Goal: Information Seeking & Learning: Learn about a topic

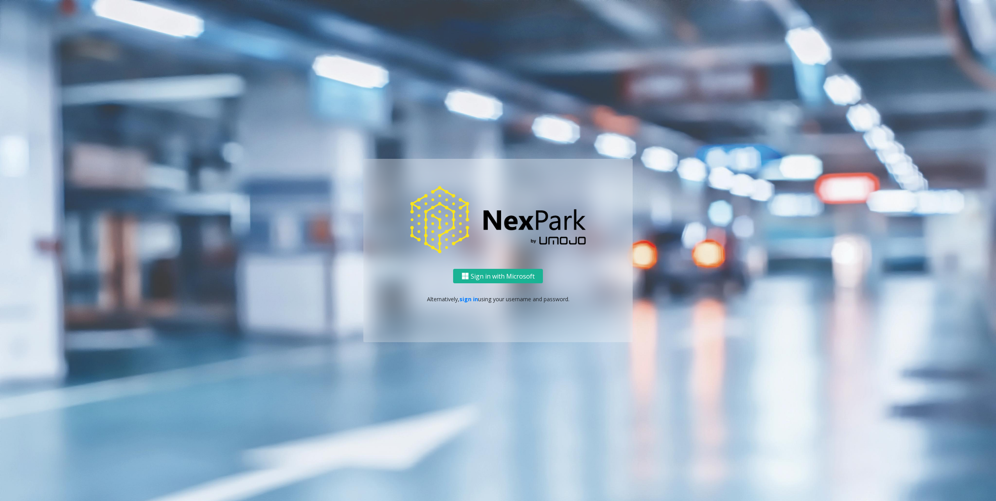
click at [493, 285] on div "Sign in with Microsoft Alternatively, sign in using your username and password." at bounding box center [497, 305] width 269 height 73
click at [498, 273] on button "Sign in with Microsoft" at bounding box center [498, 276] width 90 height 14
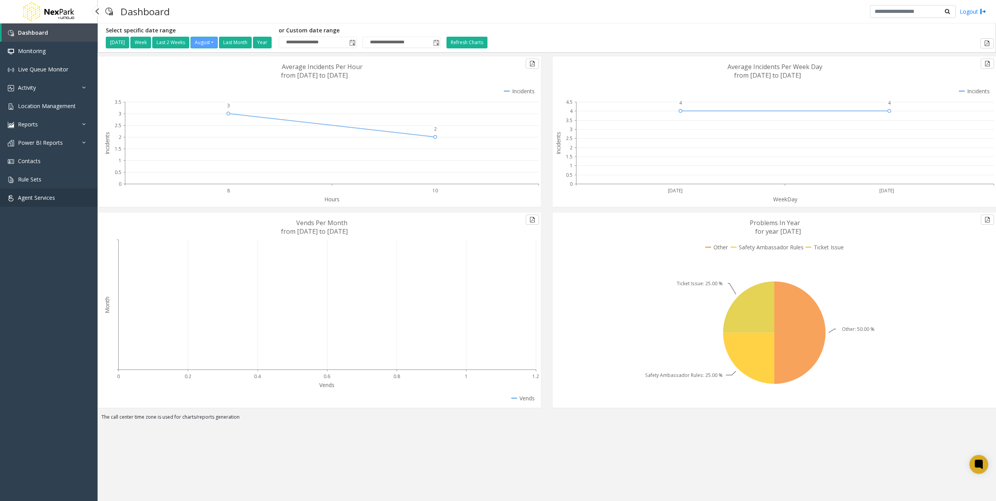
click at [43, 194] on span "Agent Services" at bounding box center [36, 197] width 37 height 7
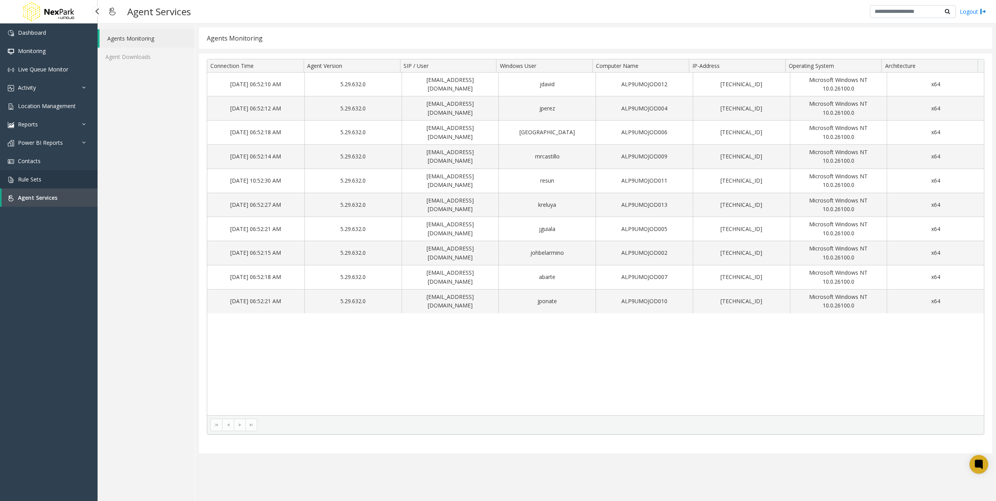
click at [27, 173] on link "Rule Sets" at bounding box center [49, 179] width 98 height 18
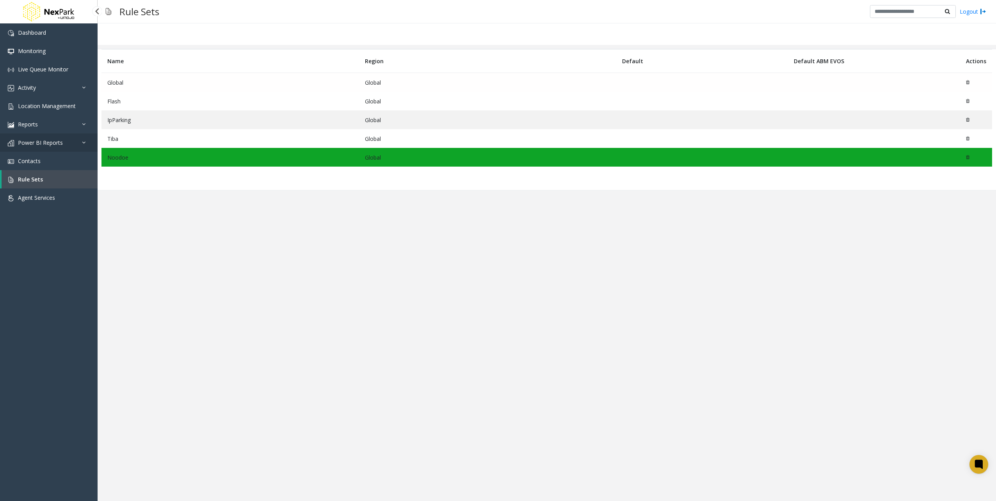
click at [38, 144] on span "Power BI Reports" at bounding box center [40, 142] width 45 height 7
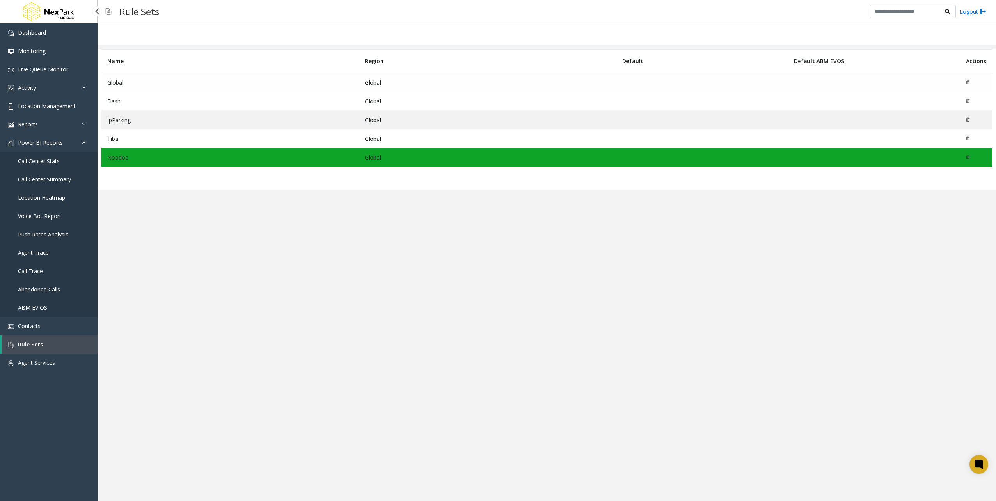
click at [38, 160] on span "Call Center Stats" at bounding box center [39, 160] width 42 height 7
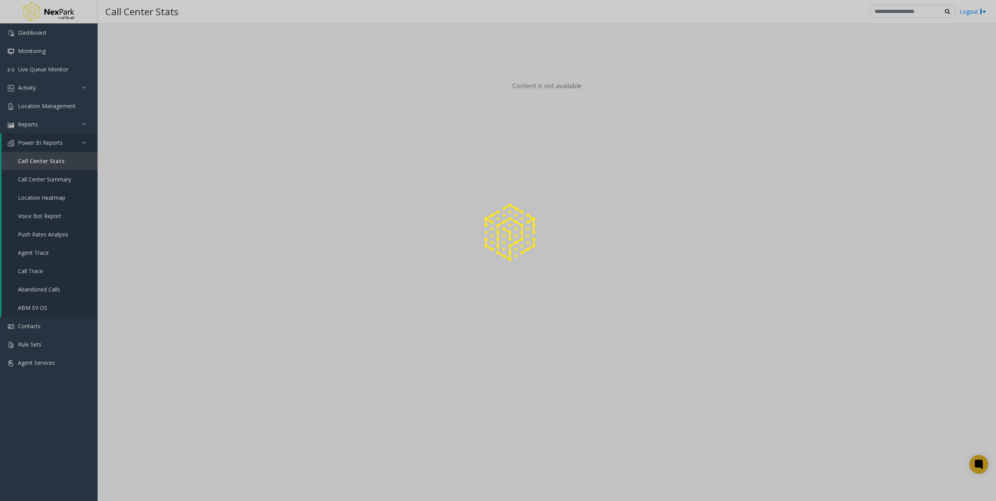
click at [45, 70] on div at bounding box center [498, 250] width 996 height 501
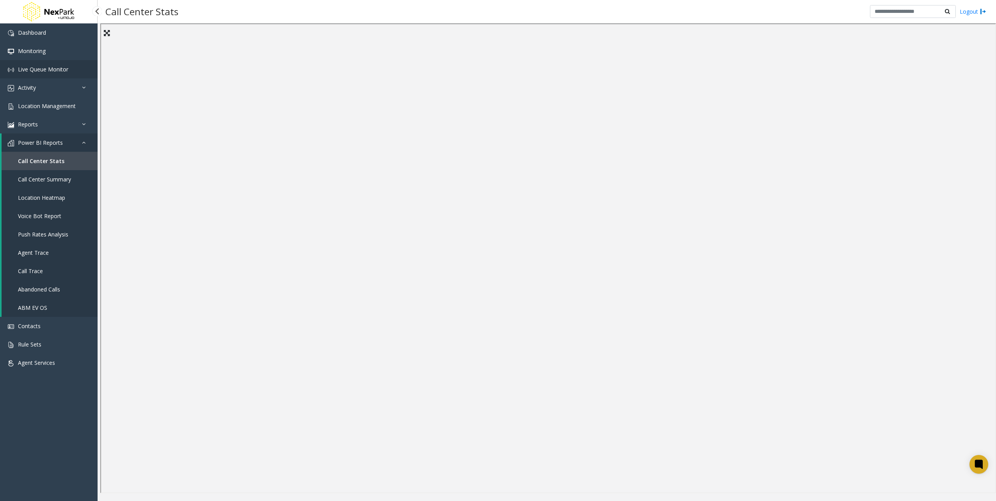
click at [45, 70] on span "Live Queue Monitor" at bounding box center [43, 69] width 50 height 7
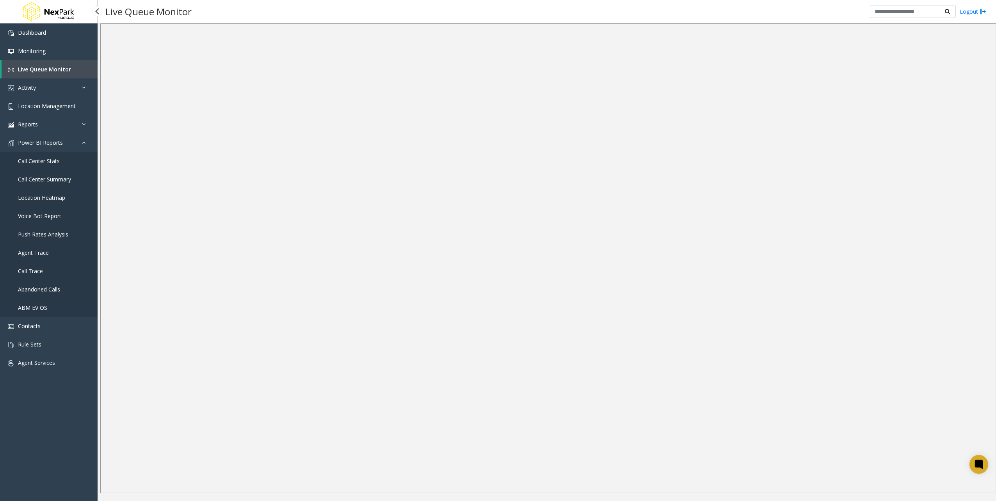
drag, startPoint x: 35, startPoint y: 468, endPoint x: 102, endPoint y: 463, distance: 66.9
click at [35, 468] on div "Dashboard Monitoring Live Queue Monitor Activity Daily Activity Lane Activity A…" at bounding box center [49, 253] width 98 height 461
click at [38, 122] on link "Reports" at bounding box center [49, 124] width 98 height 18
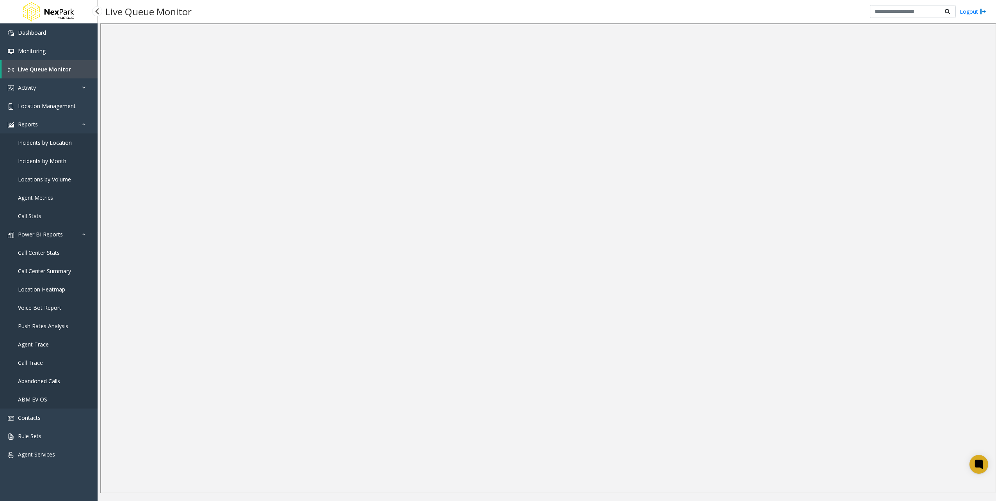
click at [48, 239] on link "Power BI Reports" at bounding box center [49, 234] width 98 height 18
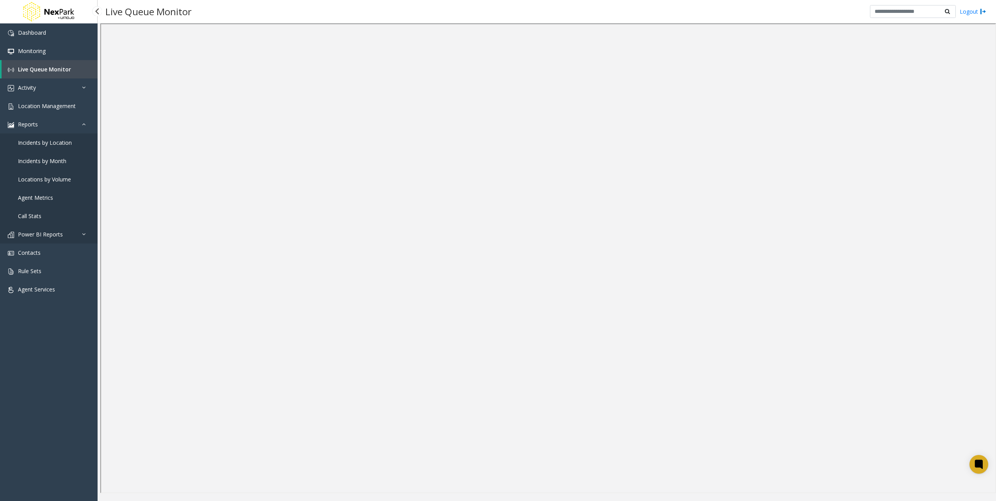
click at [50, 237] on span "Power BI Reports" at bounding box center [40, 234] width 45 height 7
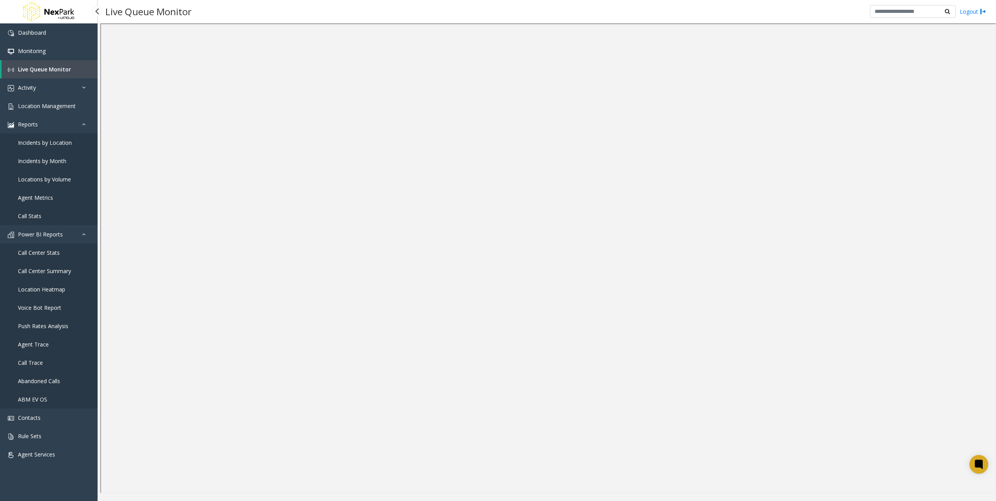
click at [35, 251] on span "Call Center Stats" at bounding box center [39, 252] width 42 height 7
click at [39, 122] on link "Reports" at bounding box center [49, 124] width 98 height 18
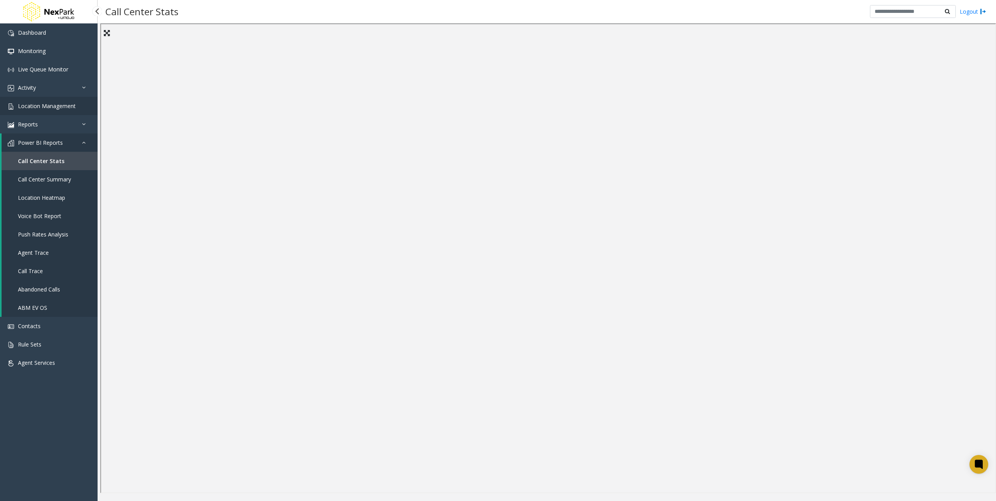
click at [49, 105] on span "Location Management" at bounding box center [47, 105] width 58 height 7
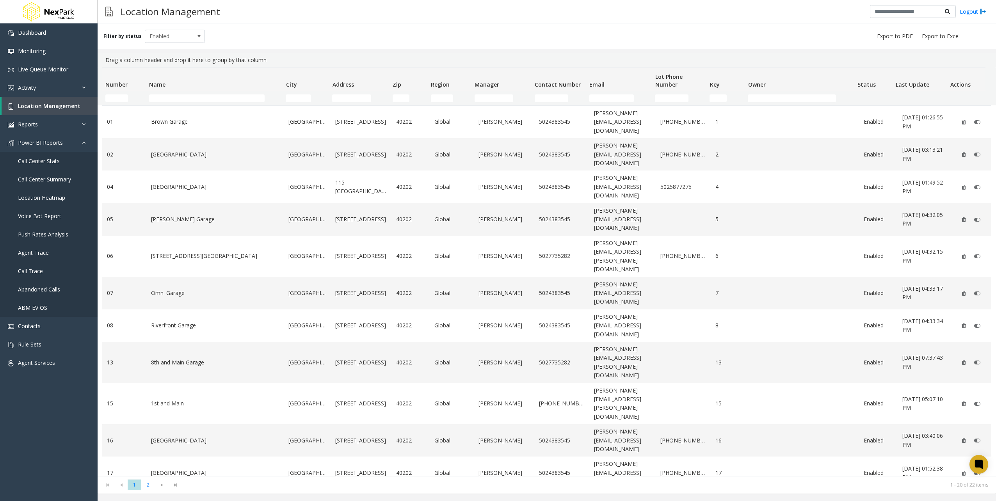
click at [305, 37] on div "Filter by status Enabled" at bounding box center [547, 35] width 899 height 25
click at [16, 84] on link "Activity" at bounding box center [49, 87] width 98 height 18
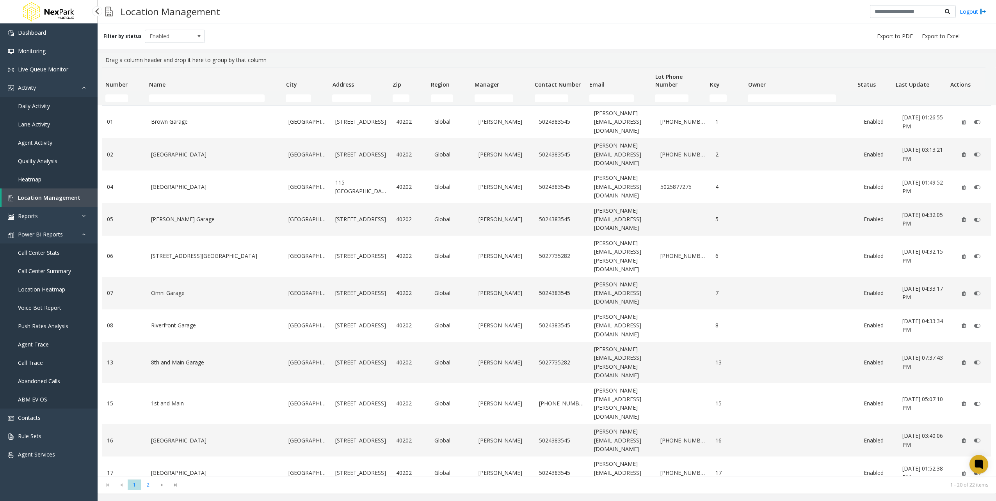
click at [39, 102] on span "Daily Activity" at bounding box center [34, 105] width 32 height 7
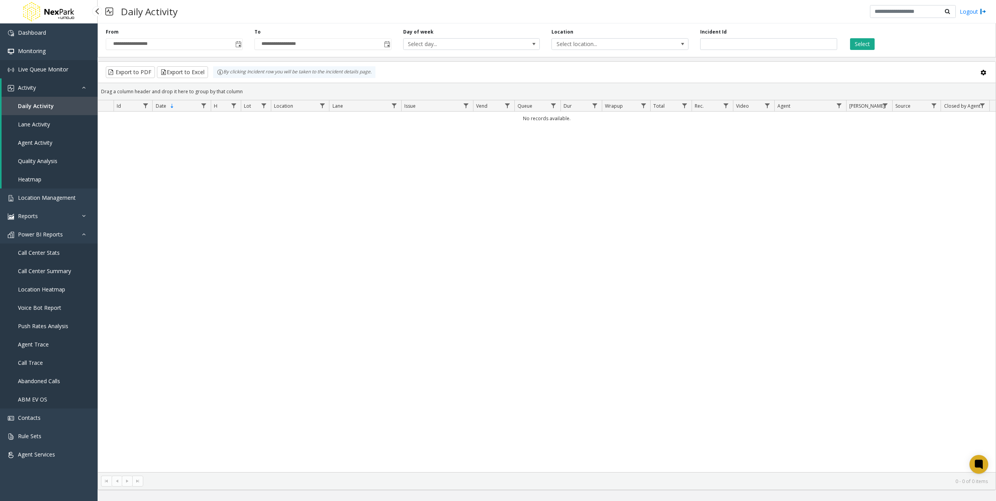
click at [34, 66] on span "Live Queue Monitor" at bounding box center [43, 69] width 50 height 7
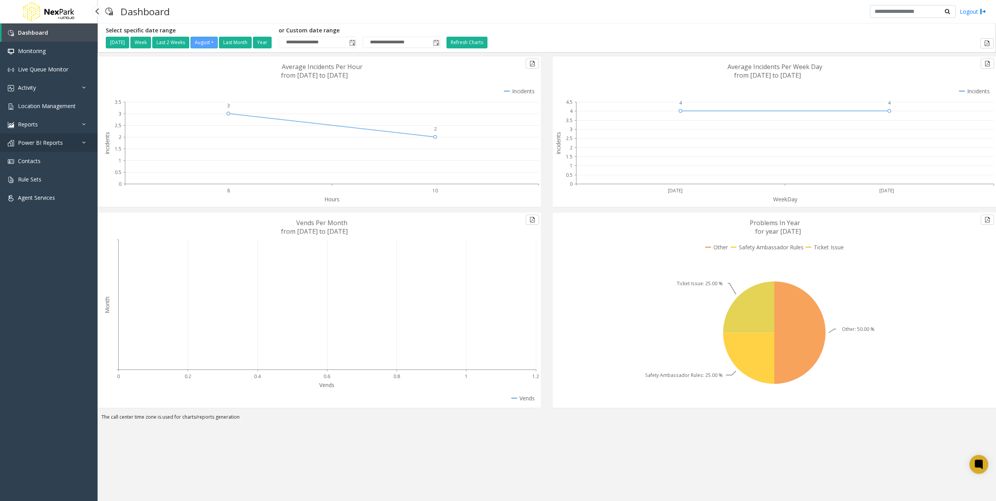
click at [41, 140] on span "Power BI Reports" at bounding box center [40, 142] width 45 height 7
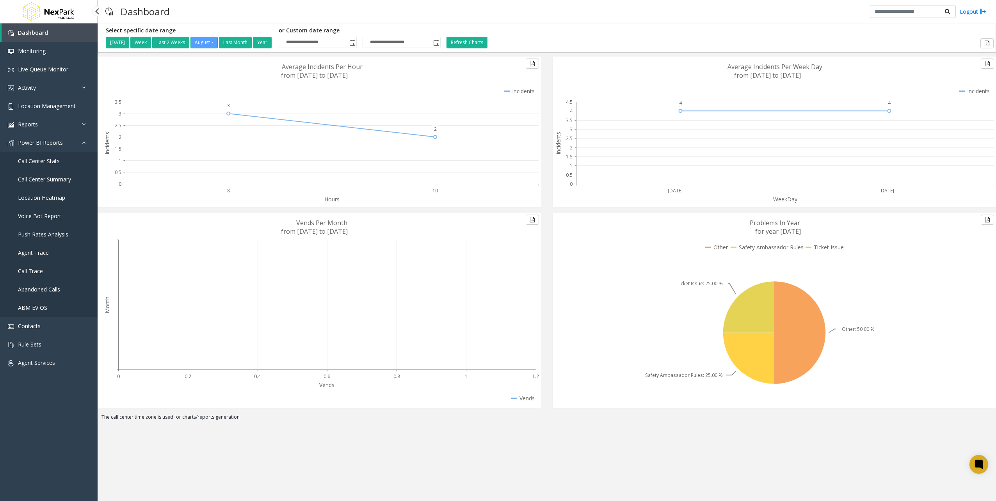
click at [28, 303] on link "ABM EV OS" at bounding box center [49, 308] width 98 height 18
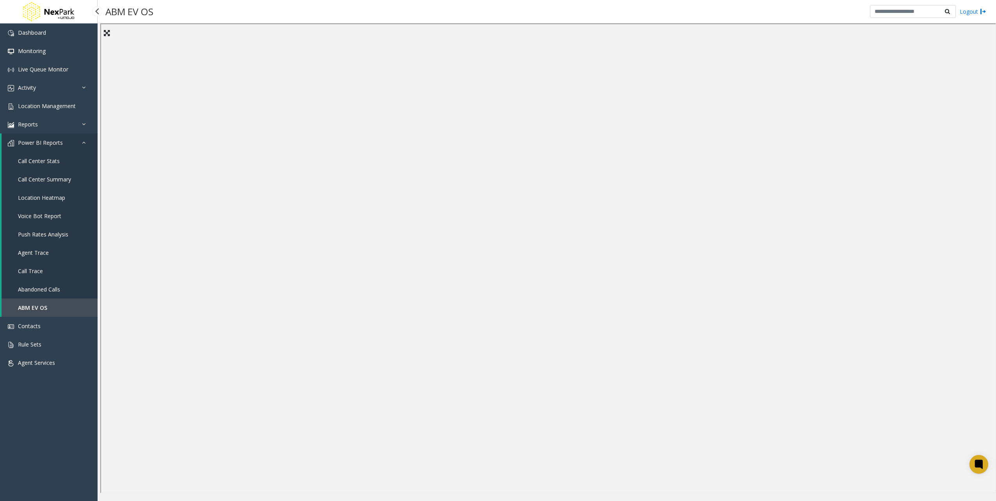
click at [28, 290] on span "Abandoned Calls" at bounding box center [39, 289] width 42 height 7
click at [31, 274] on span "Call Trace" at bounding box center [30, 270] width 25 height 7
click at [36, 234] on span "Push Rates Analysis" at bounding box center [43, 234] width 50 height 7
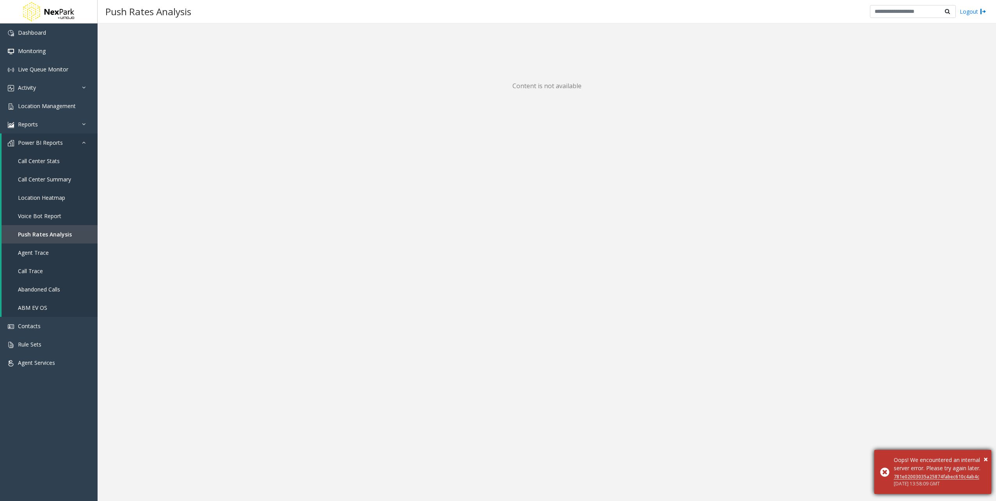
click at [982, 456] on div "Oops! We encountered an internal server error. Please try again later." at bounding box center [940, 464] width 92 height 16
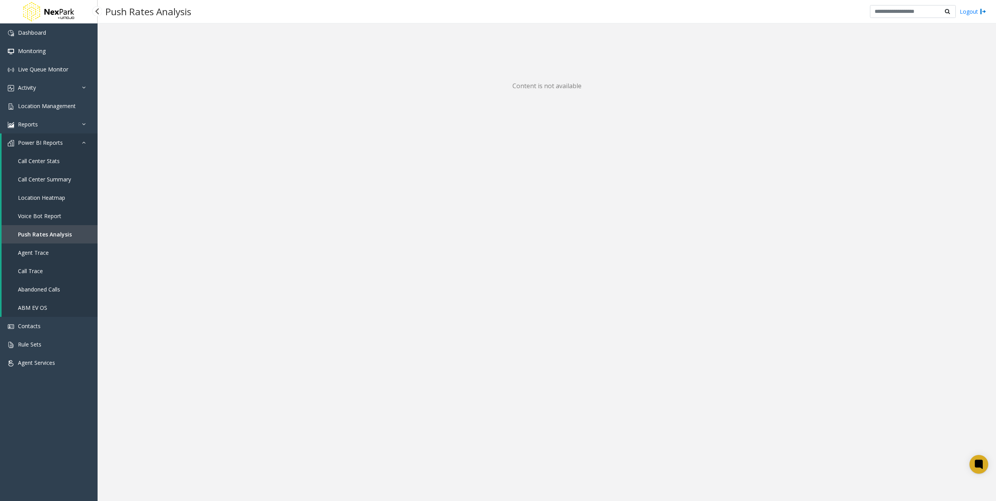
click at [45, 418] on div "Dashboard Monitoring Live Queue Monitor Activity Daily Activity Lane Activity A…" at bounding box center [49, 253] width 98 height 461
click at [41, 206] on link "Location Heatmap" at bounding box center [50, 198] width 96 height 18
click at [33, 213] on span "Voice Bot Report" at bounding box center [39, 215] width 43 height 7
click at [40, 417] on div "Dashboard Monitoring Live Queue Monitor Activity Daily Activity Lane Activity A…" at bounding box center [49, 253] width 98 height 461
click at [35, 177] on span "Call Center Summary" at bounding box center [44, 179] width 53 height 7
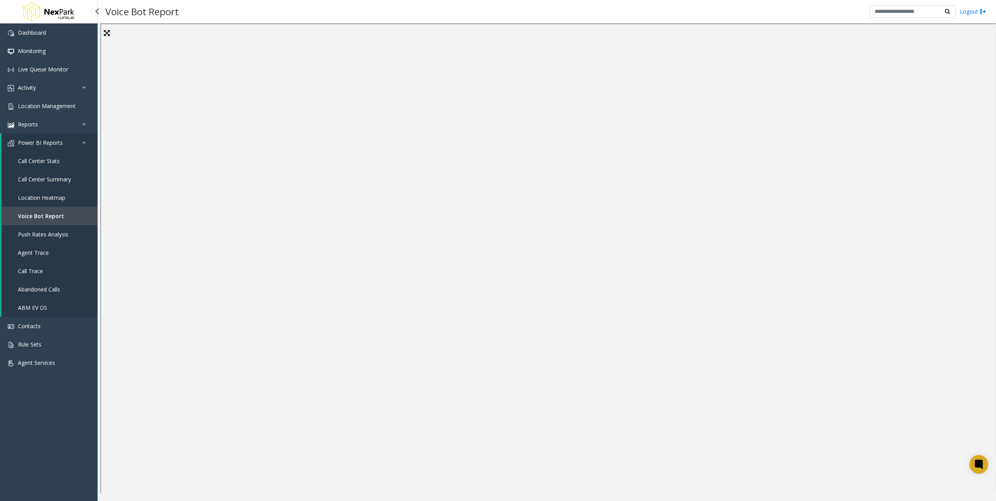
click at [39, 194] on span "Location Heatmap" at bounding box center [41, 197] width 47 height 7
click at [55, 443] on div "Dashboard Monitoring Live Queue Monitor Activity Daily Activity Lane Activity A…" at bounding box center [49, 253] width 98 height 461
click at [57, 413] on div "Dashboard Monitoring Live Queue Monitor Activity Daily Activity Lane Activity A…" at bounding box center [49, 253] width 98 height 461
click at [57, 419] on div "Dashboard Monitoring Live Queue Monitor Activity Daily Activity Lane Activity A…" at bounding box center [49, 253] width 98 height 461
click at [19, 440] on div "Dashboard Monitoring Live Queue Monitor Activity Daily Activity Lane Activity A…" at bounding box center [49, 253] width 98 height 461
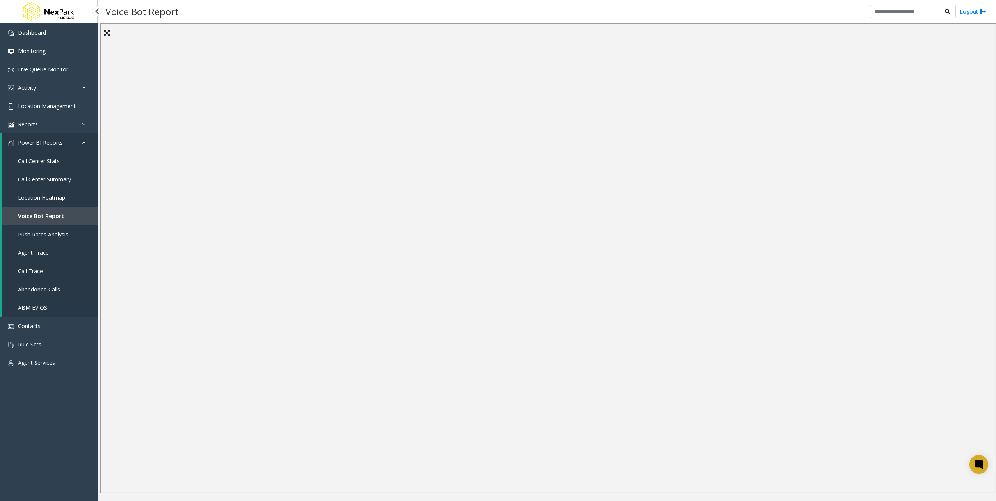
click at [67, 440] on div "Dashboard Monitoring Live Queue Monitor Activity Daily Activity Lane Activity A…" at bounding box center [49, 253] width 98 height 461
click at [31, 428] on div "Dashboard Monitoring Live Queue Monitor Activity Daily Activity Lane Activity A…" at bounding box center [49, 253] width 98 height 461
click at [30, 31] on span "Dashboard" at bounding box center [32, 32] width 28 height 7
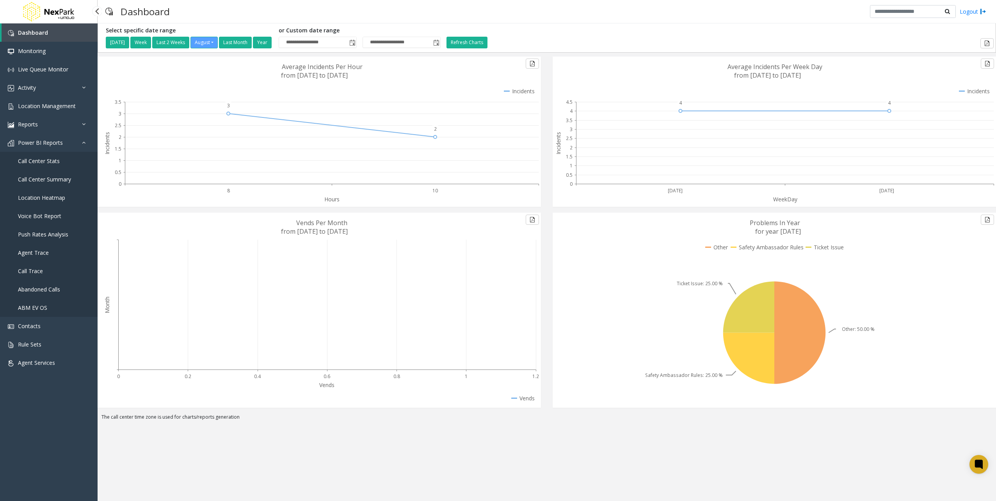
click at [35, 304] on link "ABM EV OS" at bounding box center [49, 308] width 98 height 18
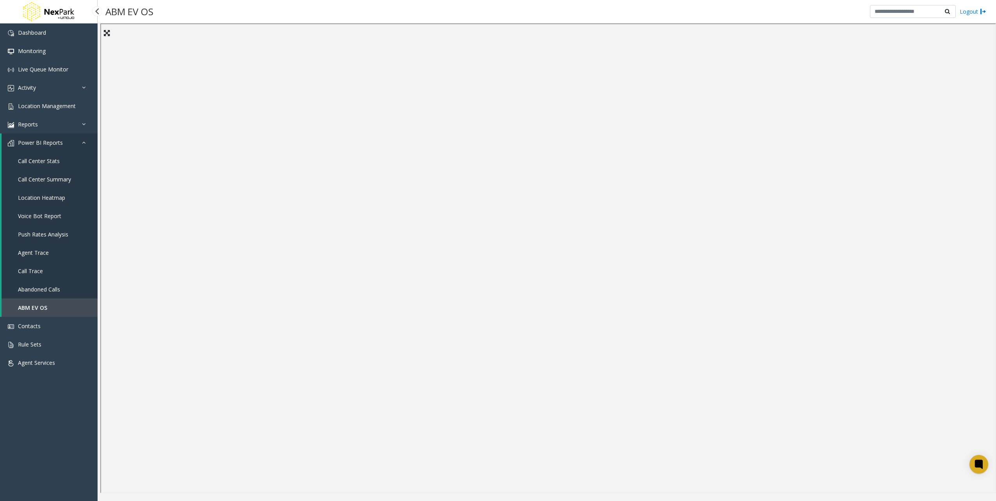
click at [42, 439] on div "Dashboard Monitoring Live Queue Monitor Activity Daily Activity Lane Activity A…" at bounding box center [49, 253] width 98 height 461
click at [97, 445] on div "Dashboard Monitoring Live Queue Monitor Activity Daily Activity Lane Activity A…" at bounding box center [49, 253] width 98 height 461
click at [64, 456] on div "Dashboard Monitoring Live Queue Monitor Activity Daily Activity Lane Activity A…" at bounding box center [49, 253] width 98 height 461
drag, startPoint x: 84, startPoint y: 442, endPoint x: 102, endPoint y: 436, distance: 18.4
click at [84, 442] on div "Dashboard Monitoring Live Queue Monitor Activity Daily Activity Lane Activity A…" at bounding box center [49, 253] width 98 height 461
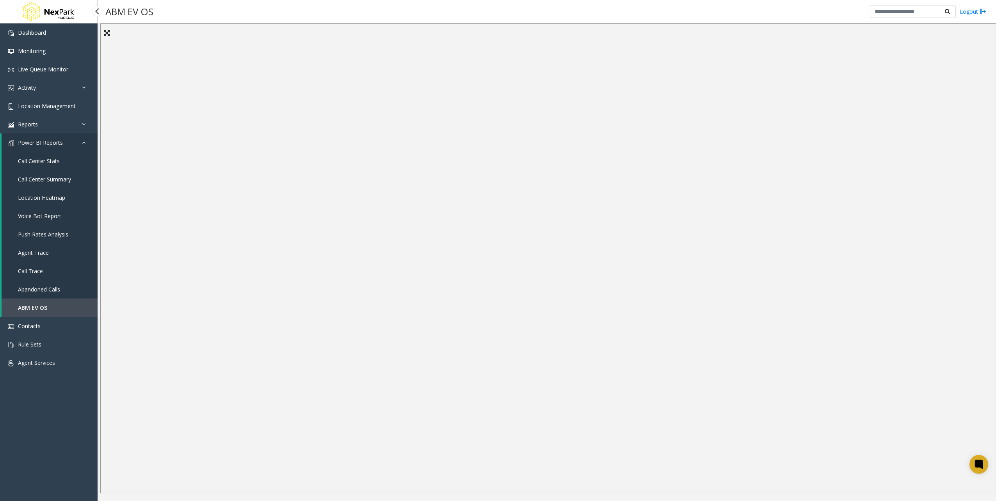
click at [46, 444] on div "Dashboard Monitoring Live Queue Monitor Activity Daily Activity Lane Activity A…" at bounding box center [49, 253] width 98 height 461
click at [37, 460] on div "Dashboard Monitoring Live Queue Monitor Activity Daily Activity Lane Activity A…" at bounding box center [49, 253] width 98 height 461
click at [48, 235] on span "Push Rates Analysis" at bounding box center [43, 234] width 50 height 7
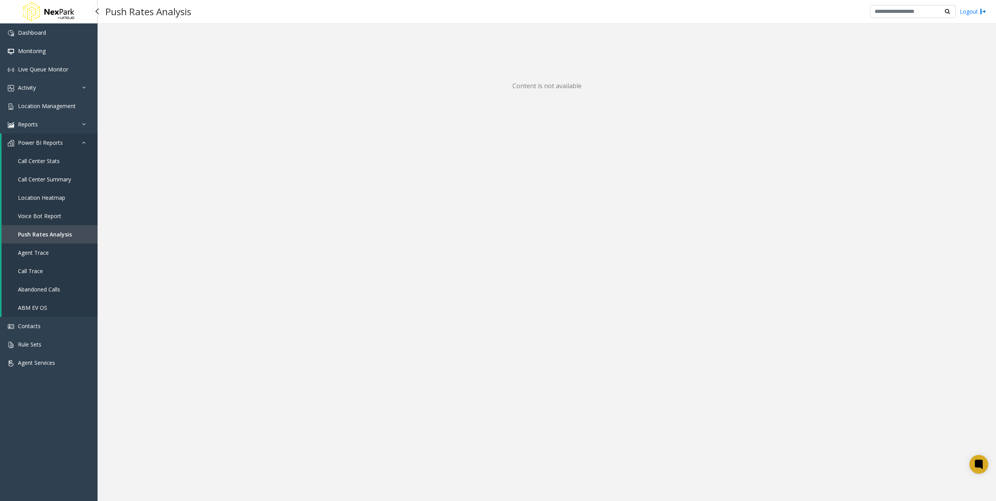
click at [41, 302] on link "ABM EV OS" at bounding box center [50, 308] width 96 height 18
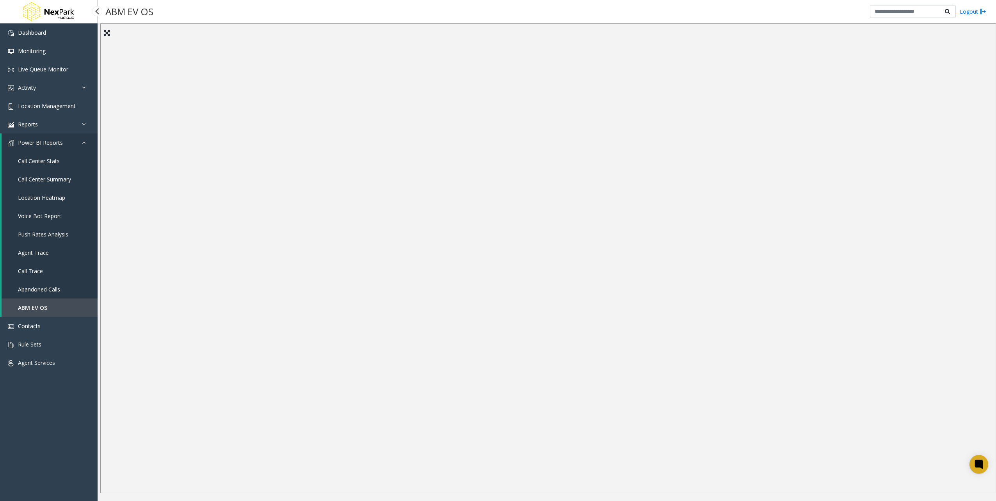
click at [59, 414] on div "Dashboard Monitoring Live Queue Monitor Activity Daily Activity Lane Activity A…" at bounding box center [49, 253] width 98 height 461
click at [59, 429] on div "Dashboard Monitoring Live Queue Monitor Activity Daily Activity Lane Activity A…" at bounding box center [49, 253] width 98 height 461
drag, startPoint x: 32, startPoint y: 424, endPoint x: 23, endPoint y: 422, distance: 9.5
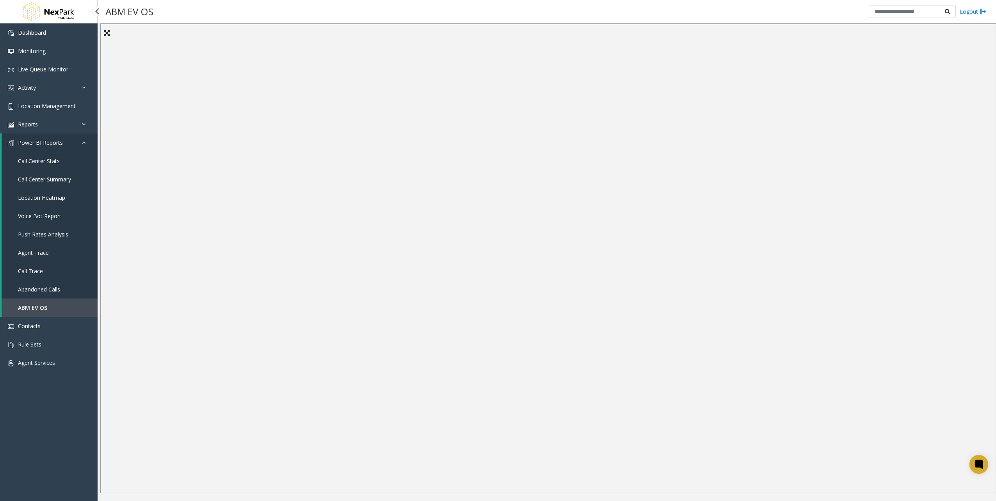
click at [32, 424] on div "Dashboard Monitoring Live Queue Monitor Activity Daily Activity Lane Activity A…" at bounding box center [49, 253] width 98 height 461
click at [41, 437] on div "Dashboard Monitoring Live Queue Monitor Activity Daily Activity Lane Activity A…" at bounding box center [49, 253] width 98 height 461
click at [65, 454] on div "Dashboard Monitoring Live Queue Monitor Activity Daily Activity Lane Activity A…" at bounding box center [49, 253] width 98 height 461
click at [40, 184] on link "Call Center Summary" at bounding box center [50, 179] width 96 height 18
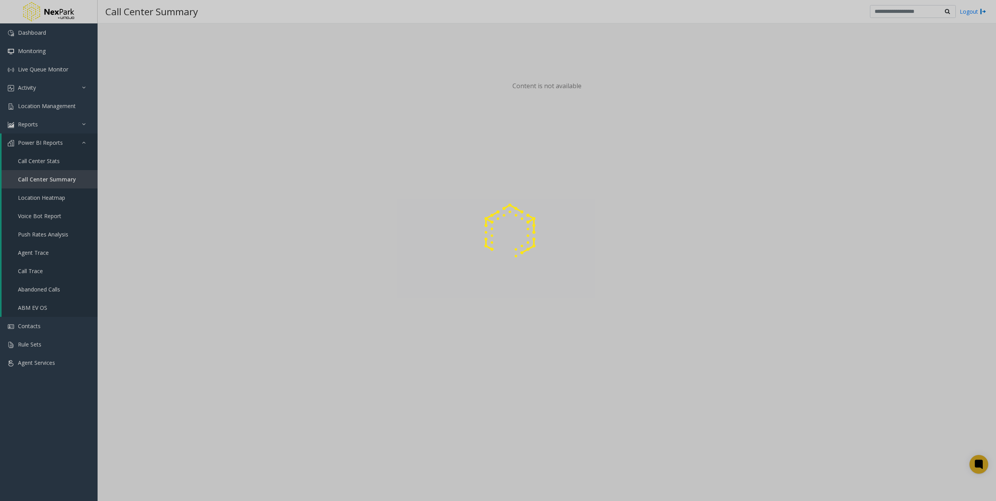
click at [38, 154] on div at bounding box center [498, 250] width 996 height 501
click at [36, 157] on div at bounding box center [498, 250] width 996 height 501
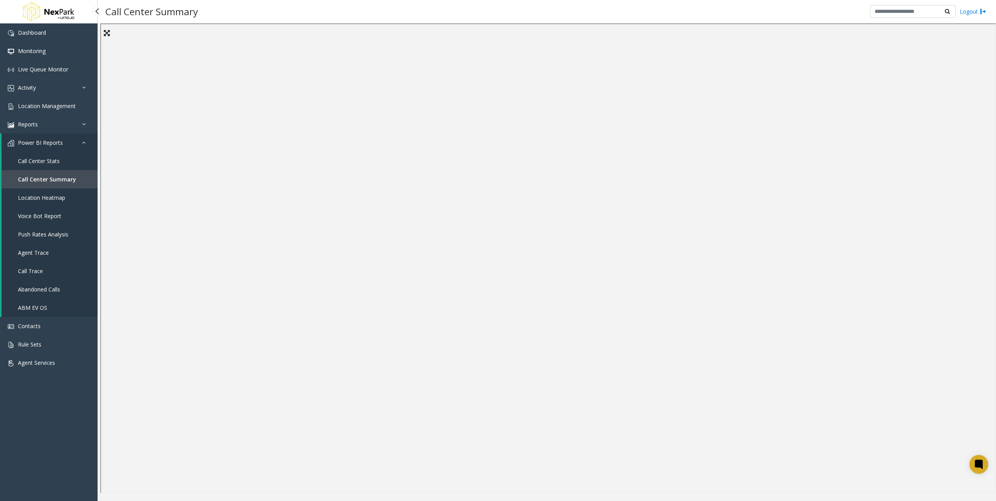
click at [33, 159] on span "Call Center Stats" at bounding box center [39, 160] width 42 height 7
click at [45, 121] on link "Reports" at bounding box center [49, 124] width 98 height 18
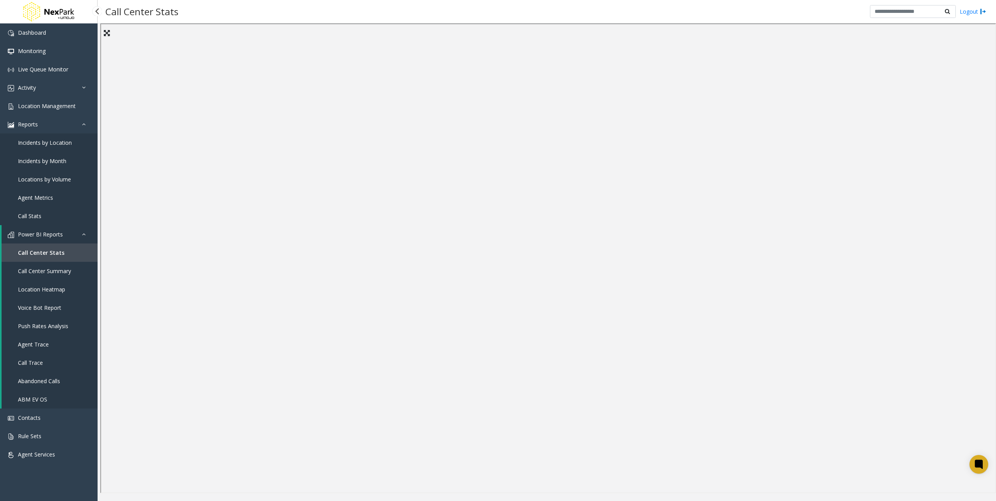
click at [52, 143] on span "Incidents by Location" at bounding box center [45, 142] width 54 height 7
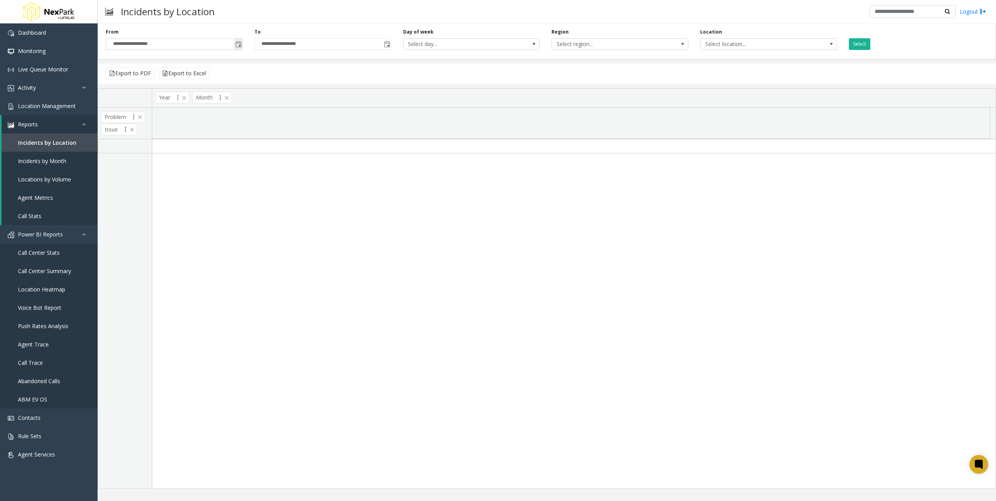
click at [117, 41] on input "**********" at bounding box center [174, 44] width 136 height 11
click at [237, 42] on span "Toggle popup" at bounding box center [238, 44] width 6 height 6
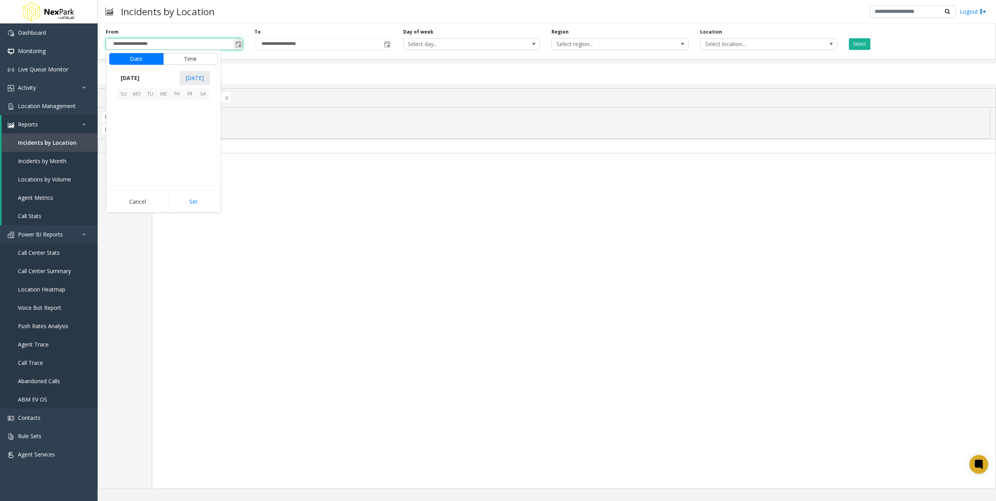
scroll to position [140026, 0]
click at [191, 105] on span "1" at bounding box center [189, 106] width 13 height 13
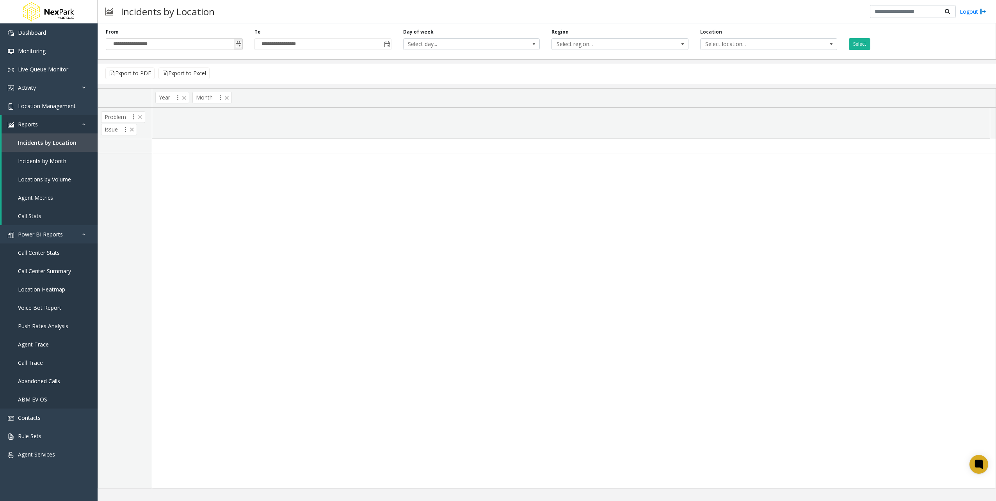
drag, startPoint x: 243, startPoint y: 42, endPoint x: 237, endPoint y: 43, distance: 5.9
click at [240, 42] on div "**********" at bounding box center [174, 38] width 149 height 21
click at [237, 43] on span "Toggle popup" at bounding box center [238, 44] width 6 height 6
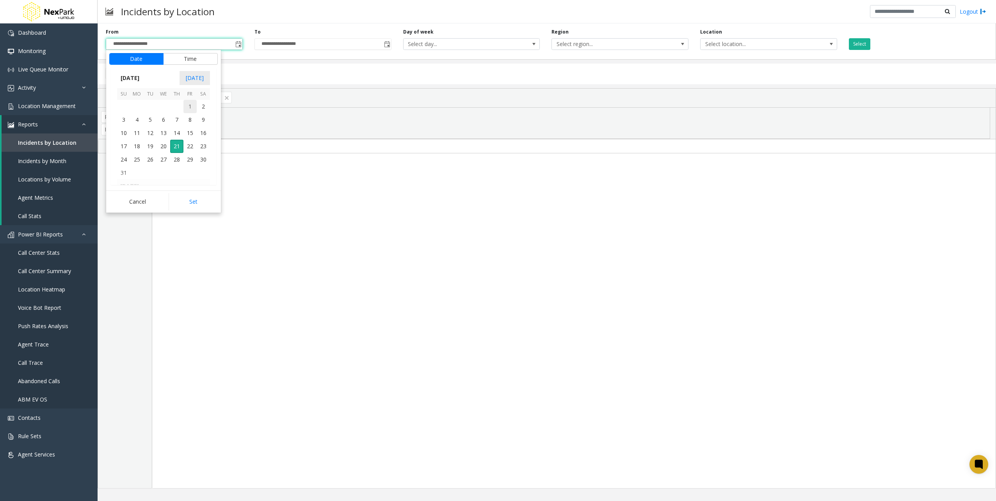
click at [193, 107] on span "1" at bounding box center [189, 106] width 13 height 13
click at [221, 107] on div "hour 12 1 2 3 4 5 6 7 8 9 10 11 12 1 2 3 4 5 6 7 8 9 10 11 : minute 00 01 02 03…" at bounding box center [278, 135] width 115 height 94
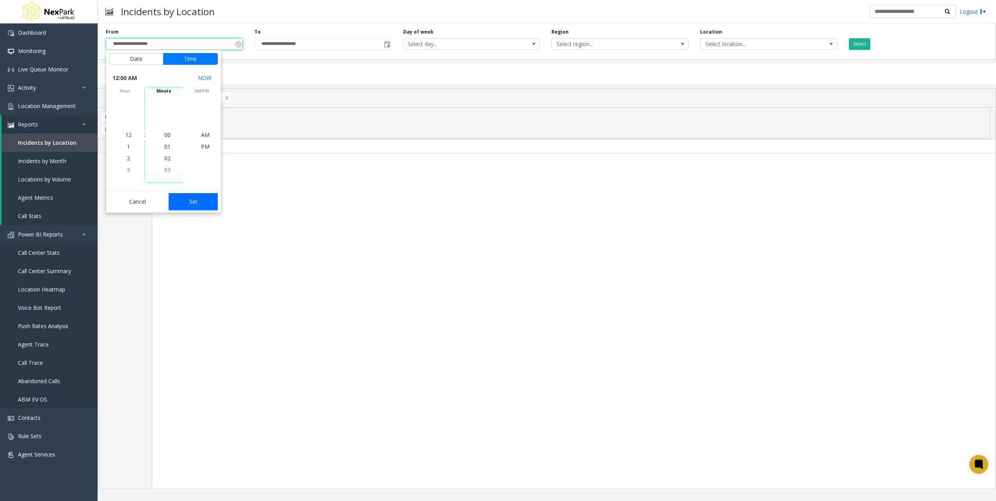
click at [191, 201] on button "Set" at bounding box center [193, 201] width 49 height 17
type input "**********"
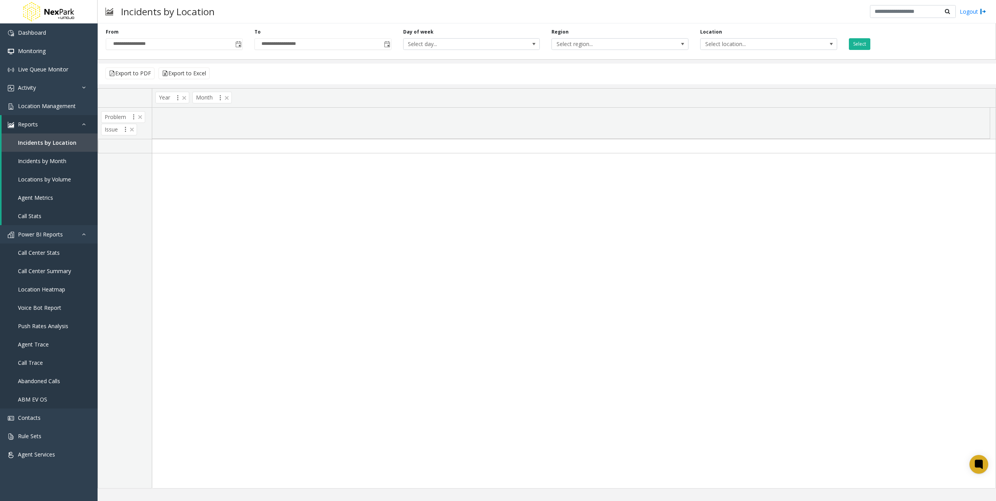
click at [847, 41] on div "Select" at bounding box center [917, 38] width 149 height 21
click at [861, 45] on button "Select" at bounding box center [859, 44] width 21 height 12
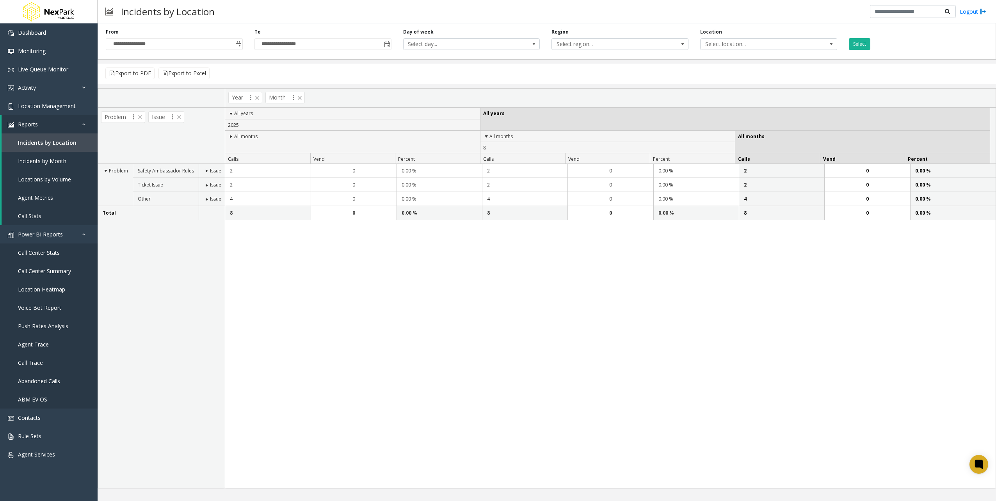
click at [167, 307] on div "Problem Safety Ambassador Rules Issue Ticket Issue Issue Other Issue Total" at bounding box center [161, 326] width 127 height 325
click at [205, 199] on span at bounding box center [207, 199] width 6 height 6
click at [205, 183] on span at bounding box center [207, 185] width 6 height 6
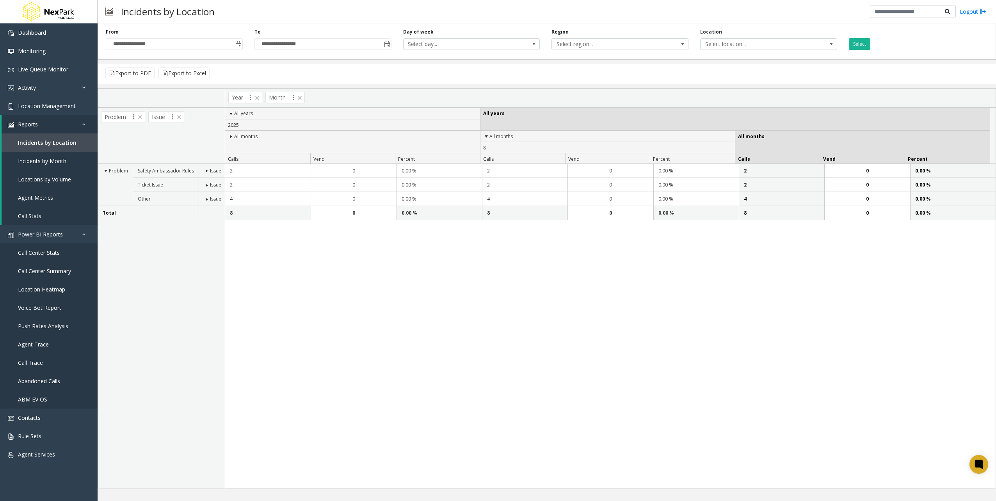
click at [204, 169] on span at bounding box center [207, 171] width 6 height 6
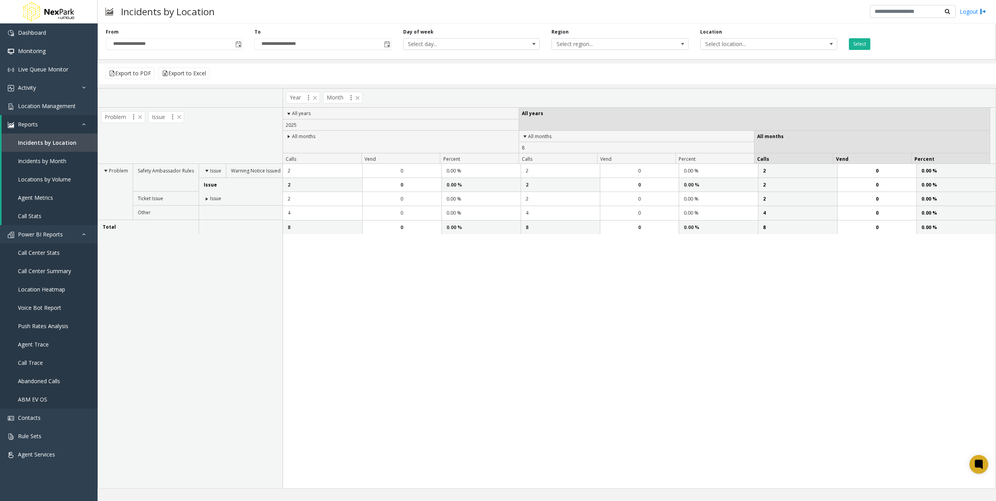
click at [204, 198] on span at bounding box center [207, 199] width 6 height 6
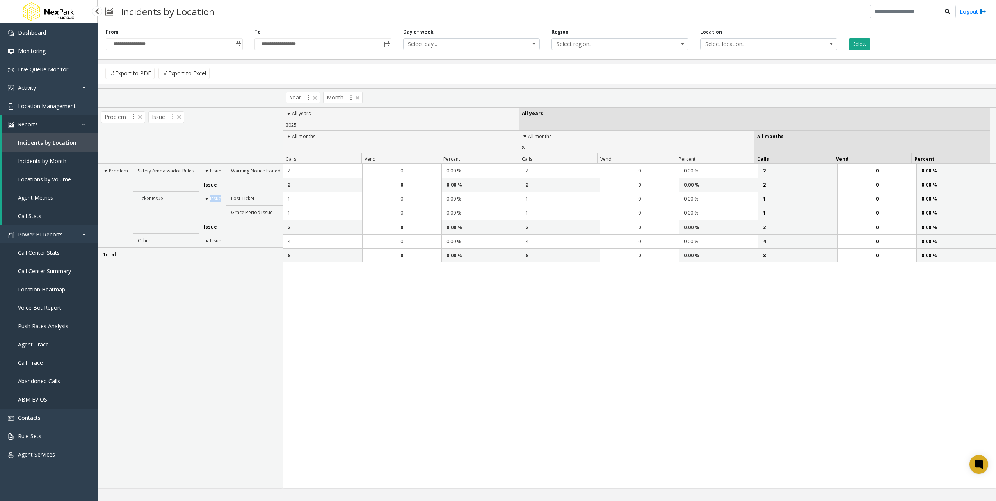
click at [862, 41] on button "Select" at bounding box center [859, 44] width 21 height 12
click at [862, 41] on app-root "**********" at bounding box center [498, 250] width 996 height 501
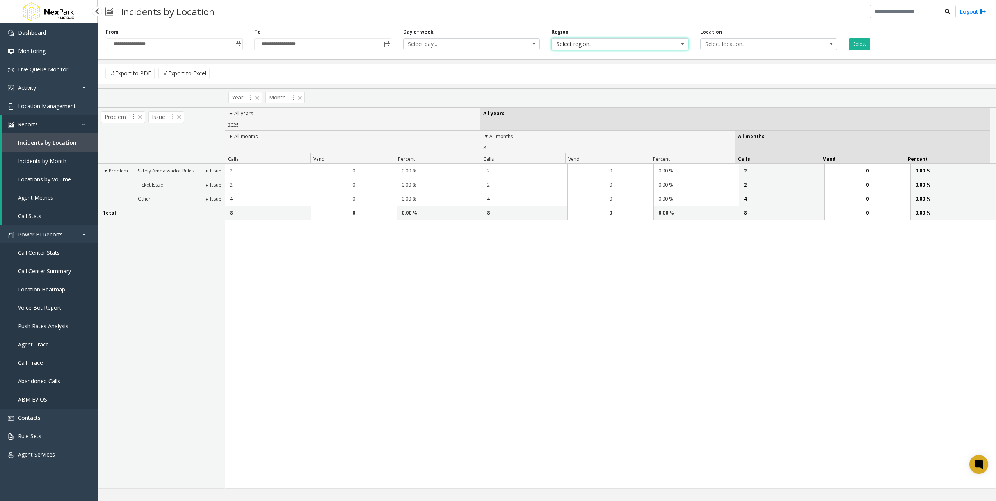
click at [662, 40] on span "Select region..." at bounding box center [620, 44] width 137 height 12
click at [773, 76] on div "Export to PDF Export to Excel" at bounding box center [547, 74] width 899 height 21
click at [745, 40] on span "Select location..." at bounding box center [755, 44] width 109 height 11
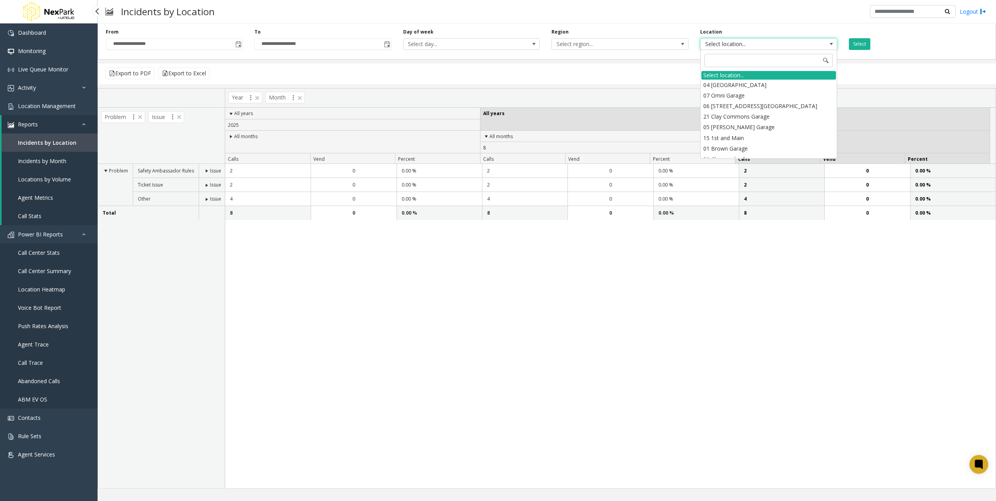
click at [745, 40] on span "Select location..." at bounding box center [755, 44] width 109 height 11
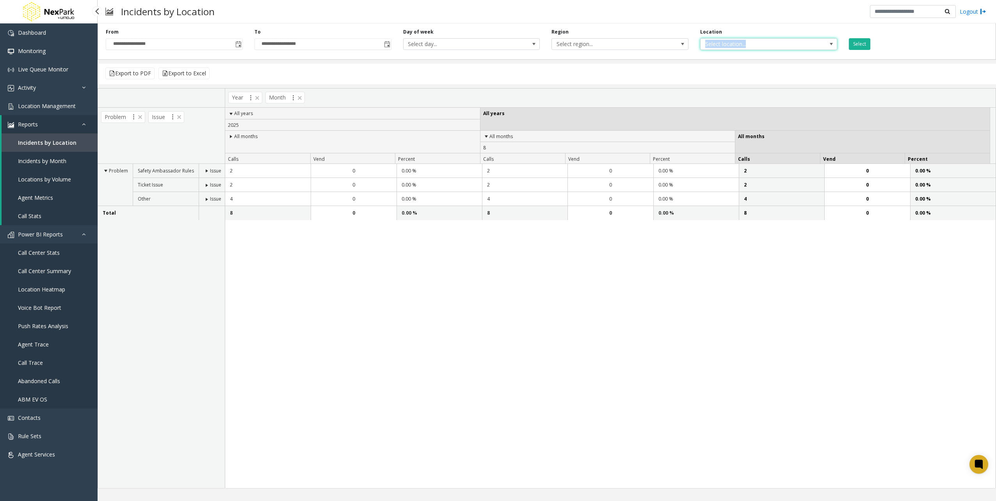
click at [745, 40] on span "Select location..." at bounding box center [755, 44] width 109 height 11
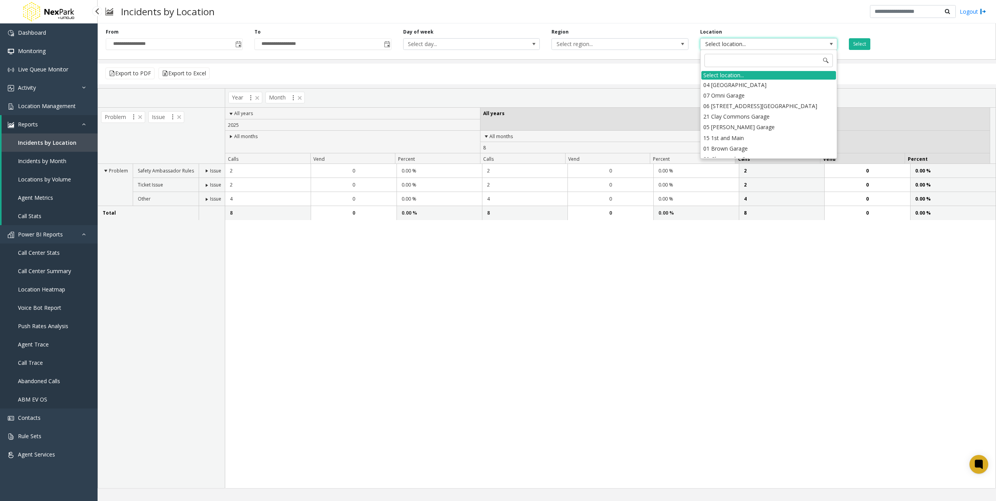
click at [640, 80] on div "Export to PDF Export to Excel" at bounding box center [547, 74] width 899 height 21
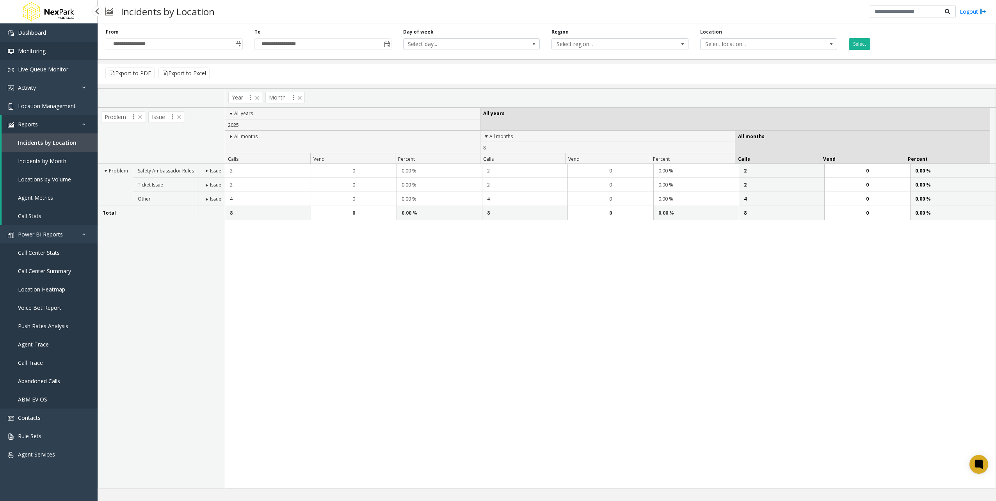
click at [37, 52] on span "Monitoring" at bounding box center [32, 50] width 28 height 7
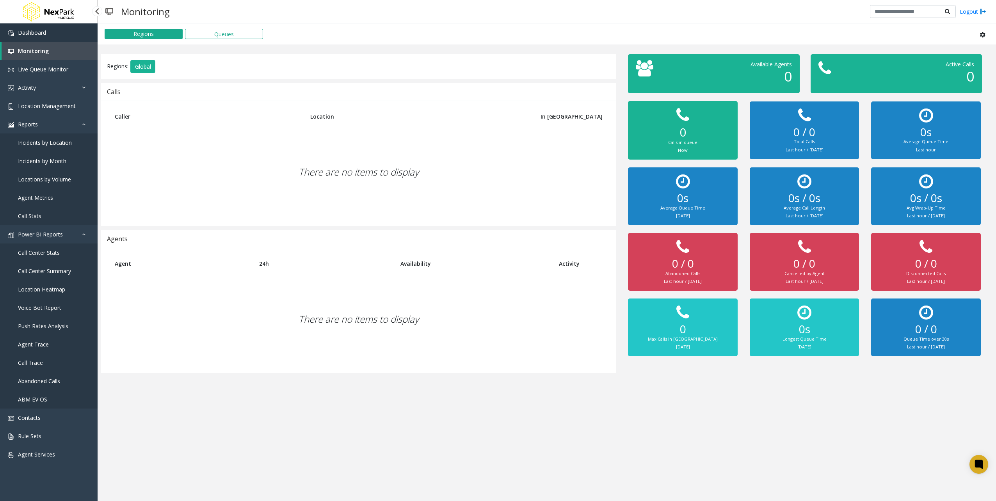
click at [30, 34] on span "Dashboard" at bounding box center [32, 32] width 28 height 7
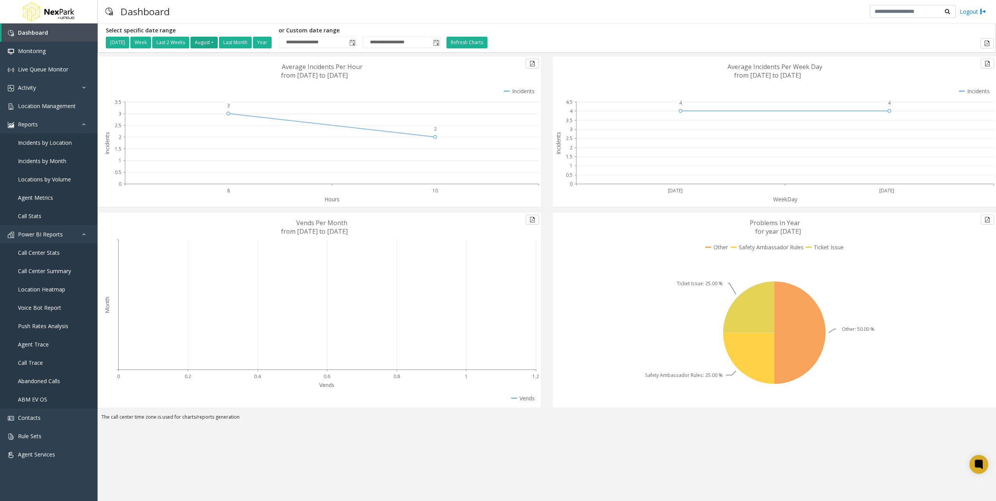
click at [212, 39] on button "August" at bounding box center [204, 43] width 27 height 12
click at [150, 86] on icon at bounding box center [322, 132] width 440 height 150
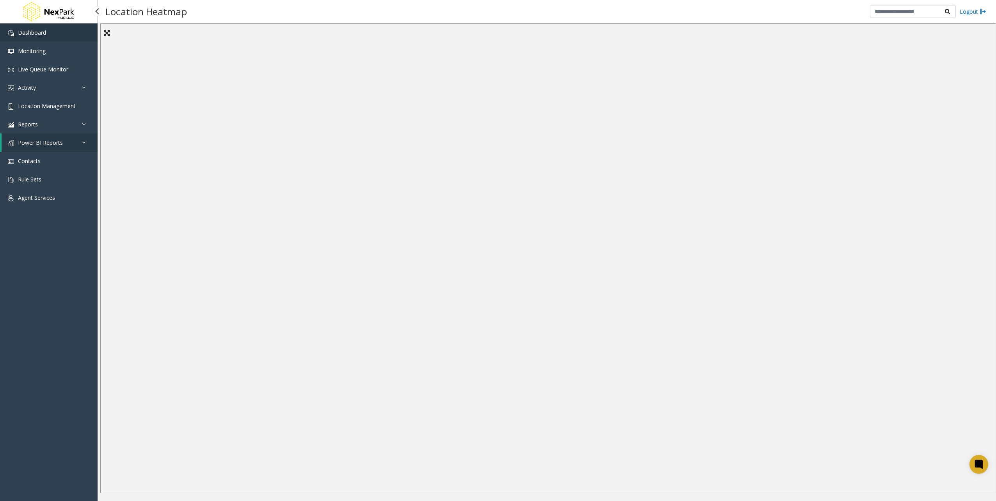
click at [41, 34] on span "Dashboard" at bounding box center [32, 32] width 28 height 7
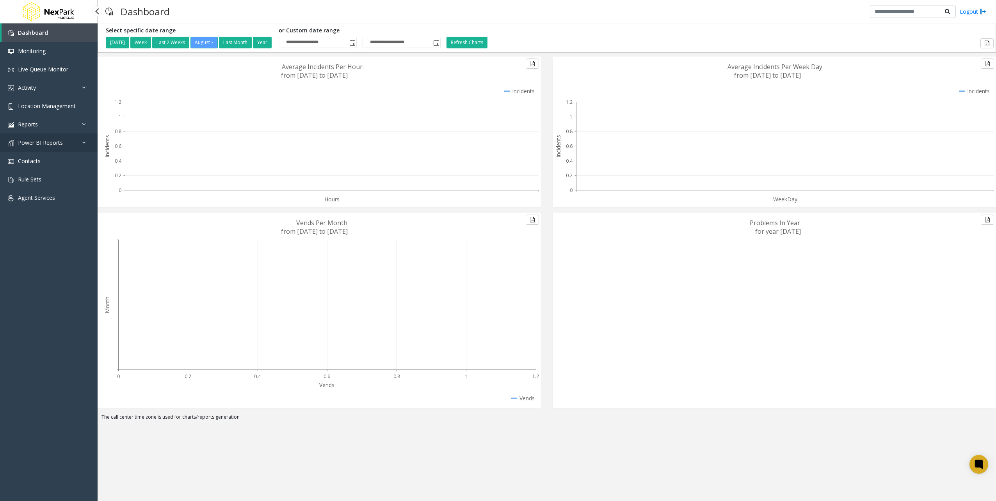
click at [88, 144] on icon at bounding box center [86, 142] width 8 height 5
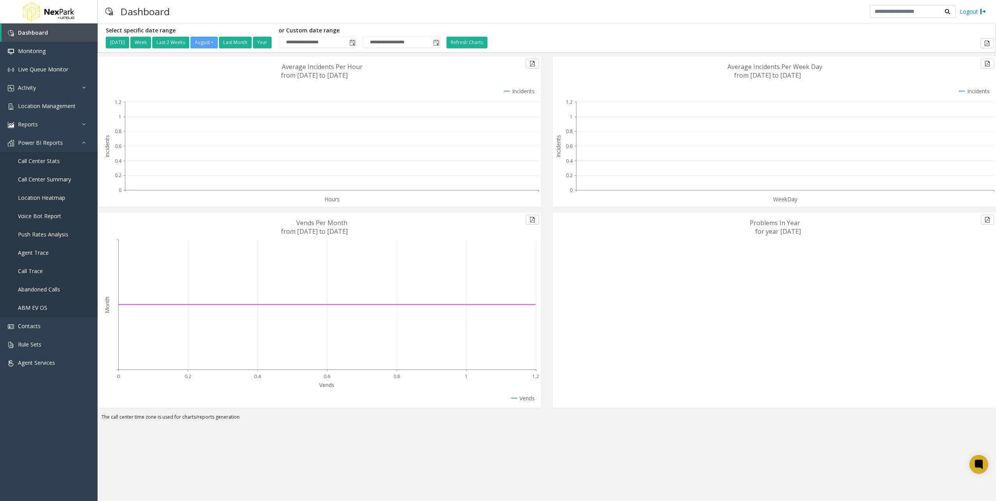
drag, startPoint x: 217, startPoint y: 258, endPoint x: 218, endPoint y: 253, distance: 5.6
click at [217, 258] on icon at bounding box center [327, 305] width 418 height 130
click at [690, 412] on div "Problems In Year for year [DATE]" at bounding box center [774, 313] width 455 height 201
click at [614, 443] on div "**********" at bounding box center [547, 262] width 899 height 478
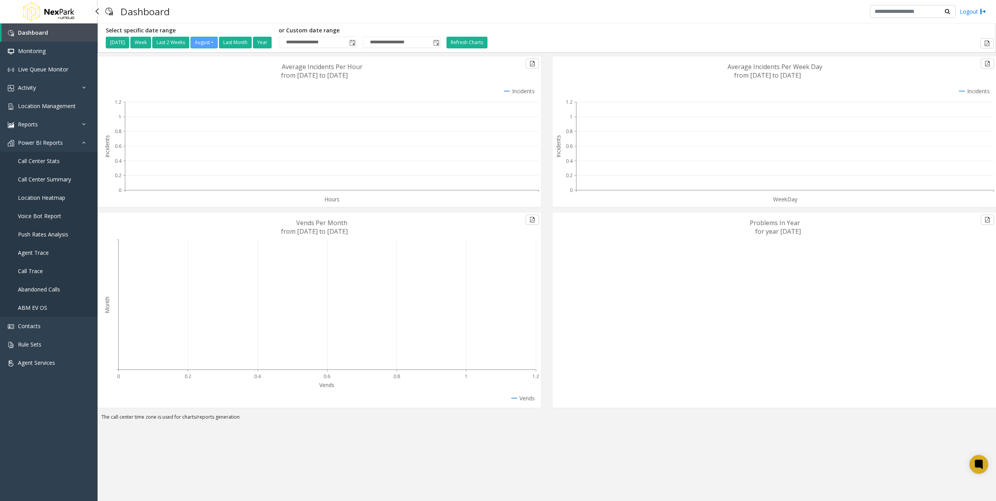
click at [23, 425] on div "Dashboard Monitoring Live Queue Monitor Activity Daily Activity Lane Activity A…" at bounding box center [49, 253] width 98 height 461
click at [212, 340] on icon at bounding box center [327, 305] width 418 height 130
drag, startPoint x: 212, startPoint y: 340, endPoint x: 141, endPoint y: 419, distance: 106.4
click at [212, 340] on icon at bounding box center [327, 305] width 418 height 130
click at [18, 483] on div "Dashboard Monitoring Live Queue Monitor Activity Daily Activity Lane Activity A…" at bounding box center [49, 253] width 98 height 461
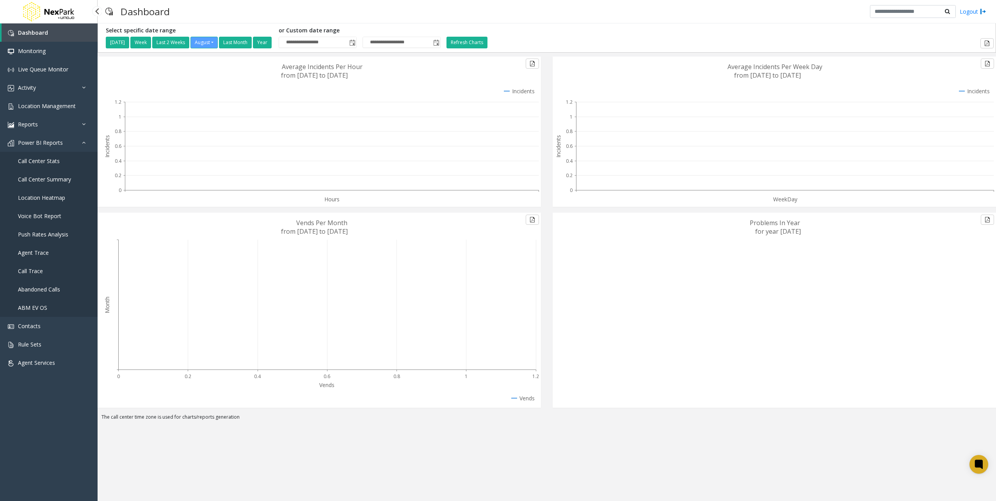
drag, startPoint x: 18, startPoint y: 483, endPoint x: 80, endPoint y: 471, distance: 62.9
click at [18, 483] on div "Dashboard Monitoring Live Queue Monitor Activity Daily Activity Lane Activity A…" at bounding box center [49, 253] width 98 height 461
drag, startPoint x: 103, startPoint y: 415, endPoint x: 277, endPoint y: 412, distance: 174.2
click at [277, 412] on div "**********" at bounding box center [547, 223] width 899 height 401
click at [277, 412] on div "Month 0 0.2 0.4 0.6 0.8 1 1.2 Vends Vends Per Month from [DATE] to [DATE] Vends" at bounding box center [319, 313] width 455 height 201
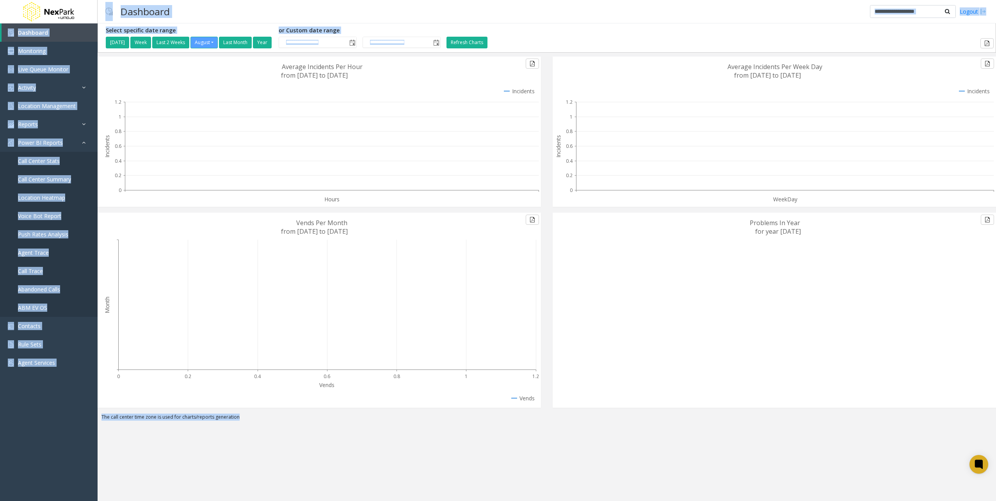
drag, startPoint x: 244, startPoint y: 420, endPoint x: -2, endPoint y: 417, distance: 245.2
click at [0, 417] on html "**********" at bounding box center [498, 250] width 996 height 501
click at [7, 417] on div "Dashboard Monitoring Live Queue Monitor Activity Daily Activity Lane Activity A…" at bounding box center [49, 253] width 98 height 461
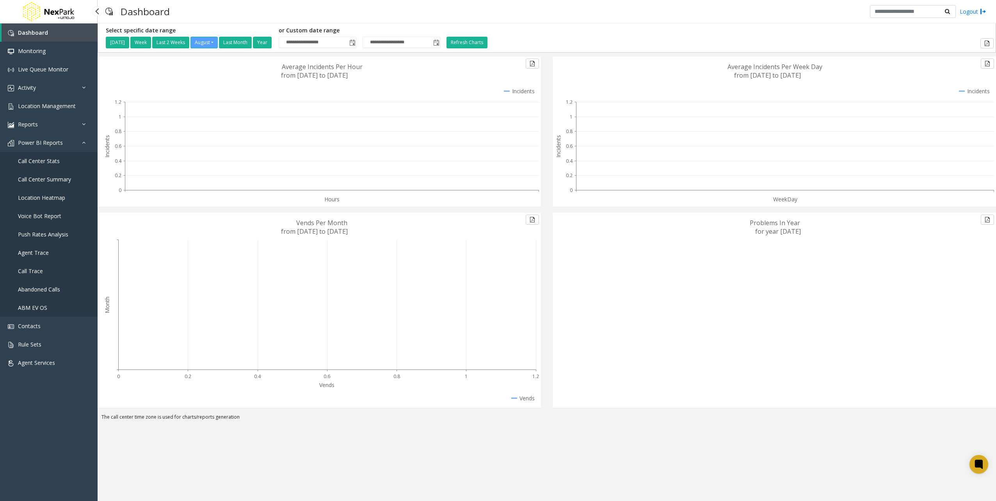
click at [99, 412] on div "Month 0 0.2 0.4 0.6 0.8 1 1.2 Vends Vends Per Month from [DATE] to [DATE] Vends" at bounding box center [319, 313] width 455 height 201
drag, startPoint x: 99, startPoint y: 412, endPoint x: 290, endPoint y: 409, distance: 191.3
click at [290, 409] on div "Month 0 0.2 0.4 0.6 0.8 1 1.2 Vends Vends Per Month from [DATE] to [DATE] Vends" at bounding box center [319, 313] width 455 height 201
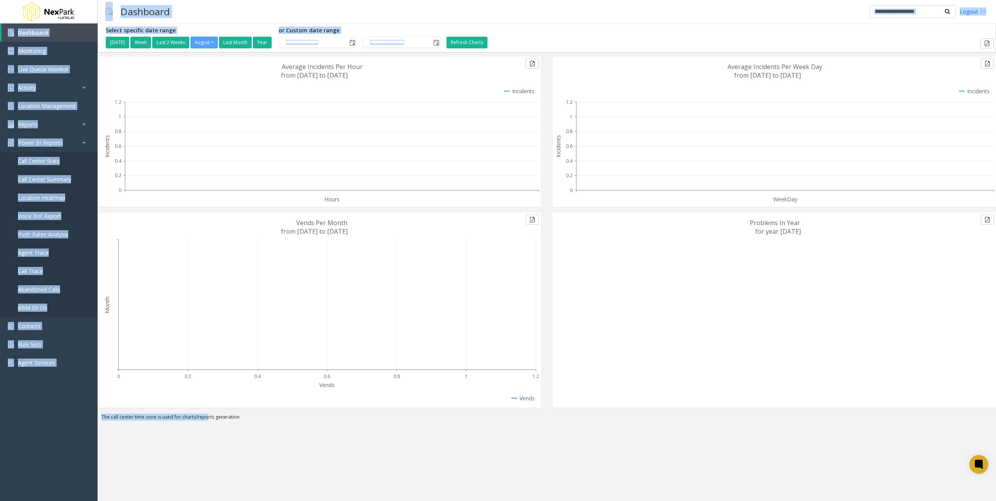
drag, startPoint x: 201, startPoint y: 429, endPoint x: -64, endPoint y: 441, distance: 265.0
click at [0, 441] on html "**********" at bounding box center [498, 250] width 996 height 501
drag, startPoint x: 5, startPoint y: 439, endPoint x: 20, endPoint y: 440, distance: 14.9
click at [5, 439] on div "Dashboard Monitoring Live Queue Monitor Activity Daily Activity Lane Activity A…" at bounding box center [49, 253] width 98 height 461
click at [66, 412] on div "Dashboard Monitoring Live Queue Monitor Activity Daily Activity Lane Activity A…" at bounding box center [49, 253] width 98 height 461
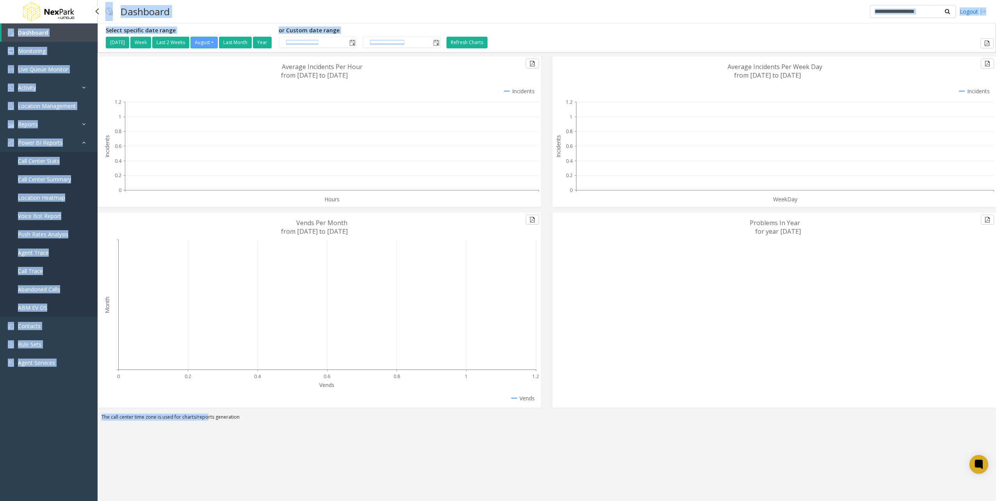
click at [109, 399] on icon at bounding box center [322, 310] width 440 height 195
click at [169, 430] on div "**********" at bounding box center [547, 262] width 899 height 478
click at [208, 411] on div "Month 0 0.2 0.4 0.6 0.8 1 1.2 Vends Vends Per Month from [DATE] to [DATE] Vends" at bounding box center [319, 313] width 455 height 201
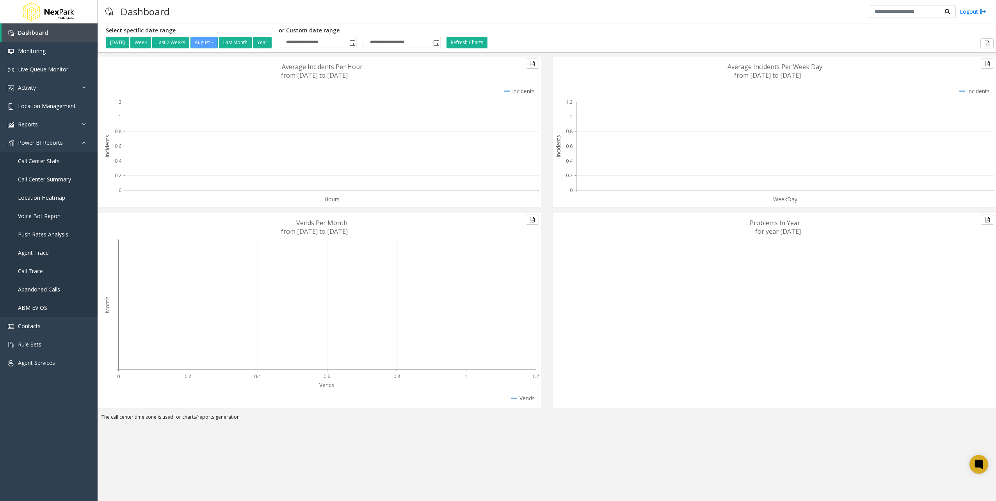
click at [223, 420] on div "The call center time zone is used for charts/reports generation" at bounding box center [547, 419] width 899 height 11
drag, startPoint x: 248, startPoint y: 413, endPoint x: 58, endPoint y: 411, distance: 190.1
click at [58, 411] on app-root "**********" at bounding box center [498, 250] width 996 height 501
drag, startPoint x: 58, startPoint y: 411, endPoint x: 144, endPoint y: 419, distance: 86.3
click at [58, 411] on div "Dashboard Monitoring Live Queue Monitor Activity Daily Activity Lane Activity A…" at bounding box center [49, 253] width 98 height 461
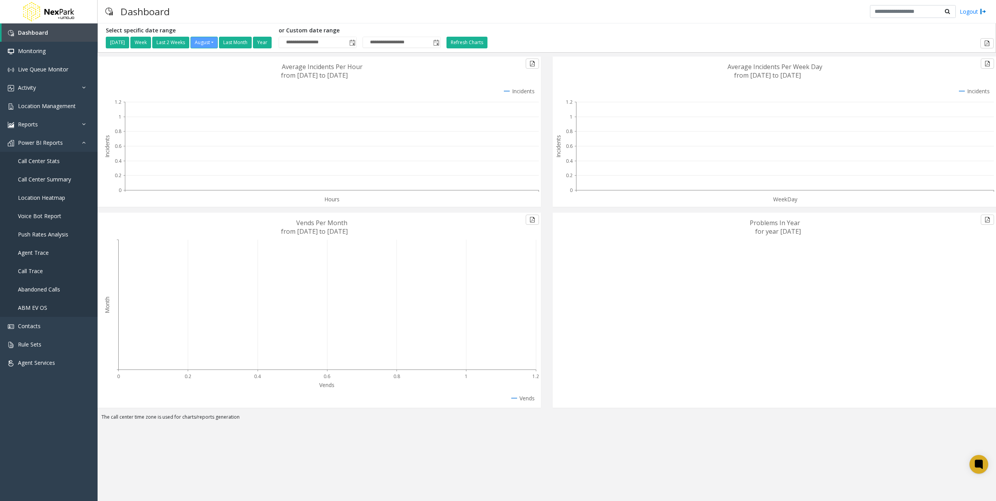
click at [144, 419] on div "The call center time zone is used for charts/reports generation" at bounding box center [547, 419] width 899 height 11
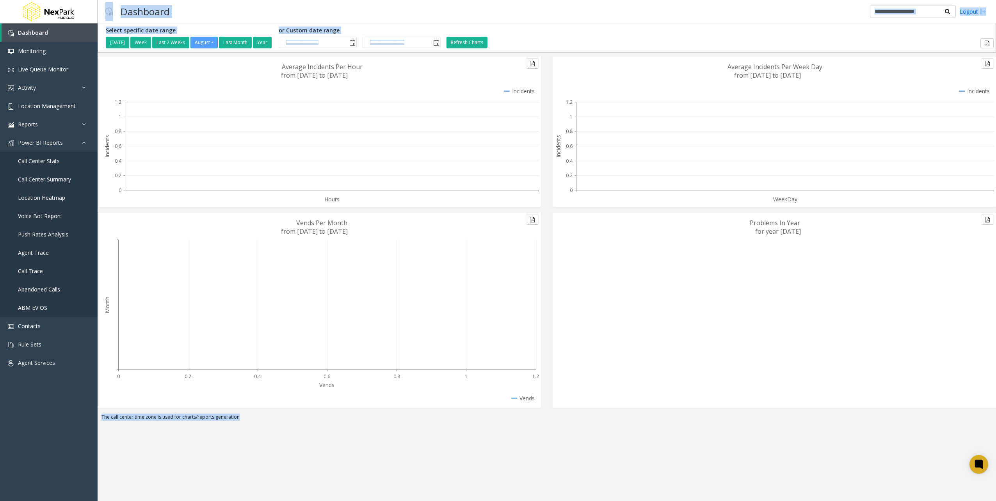
drag, startPoint x: 97, startPoint y: 419, endPoint x: 278, endPoint y: 422, distance: 181.2
click at [278, 422] on app-root "**********" at bounding box center [498, 250] width 996 height 501
click at [278, 422] on div "The call center time zone is used for charts/reports generation" at bounding box center [547, 419] width 899 height 11
drag, startPoint x: 255, startPoint y: 417, endPoint x: 73, endPoint y: 420, distance: 181.2
click at [73, 420] on app-root "**********" at bounding box center [498, 250] width 996 height 501
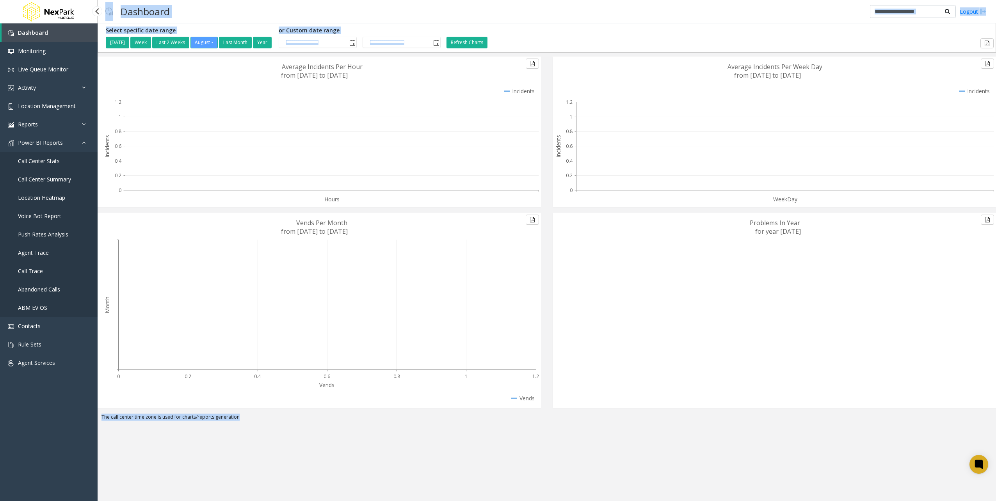
click at [76, 420] on div "Dashboard Monitoring Live Queue Monitor Activity Daily Activity Lane Activity A…" at bounding box center [49, 253] width 98 height 461
drag, startPoint x: 106, startPoint y: 419, endPoint x: 262, endPoint y: 422, distance: 155.8
click at [262, 422] on div "The call center time zone is used for charts/reports generation" at bounding box center [547, 419] width 899 height 11
drag, startPoint x: 226, startPoint y: 421, endPoint x: 77, endPoint y: 424, distance: 148.4
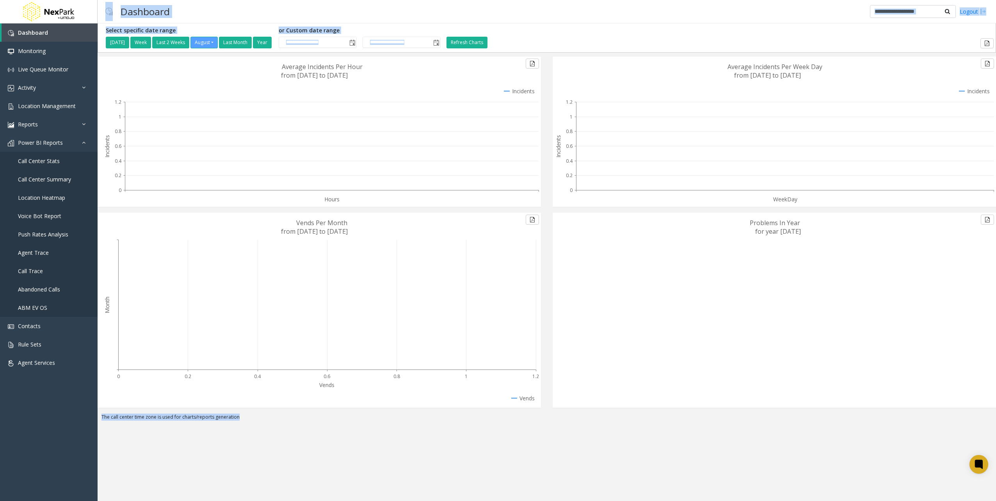
click at [77, 424] on app-root "**********" at bounding box center [498, 250] width 996 height 501
click at [77, 424] on div "Dashboard Monitoring Live Queue Monitor Activity Daily Activity Lane Activity A…" at bounding box center [49, 253] width 98 height 461
drag, startPoint x: 93, startPoint y: 422, endPoint x: 281, endPoint y: 424, distance: 189.0
click at [281, 424] on app-root "**********" at bounding box center [498, 250] width 996 height 501
click at [281, 424] on div "The call center time zone is used for charts/reports generation" at bounding box center [547, 419] width 899 height 11
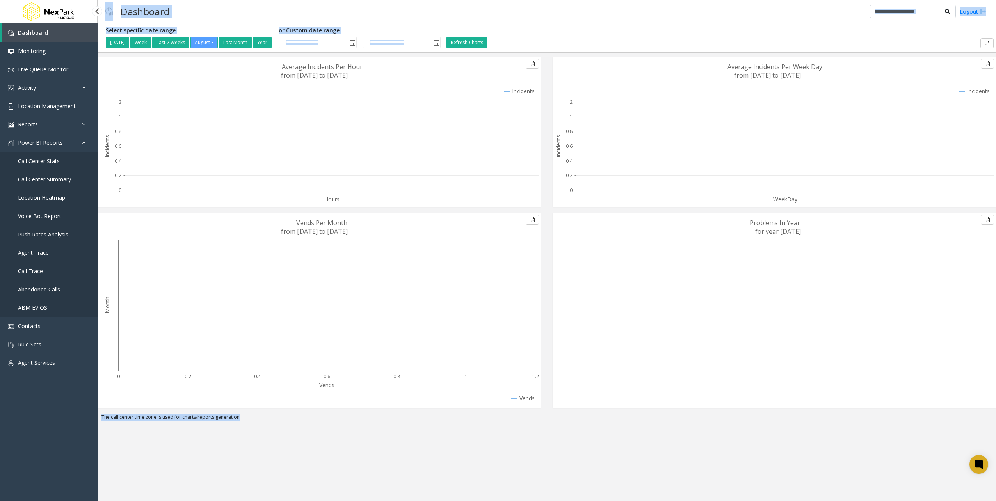
drag, startPoint x: 269, startPoint y: 424, endPoint x: 20, endPoint y: 420, distance: 249.9
click at [20, 420] on app-root "**********" at bounding box center [498, 250] width 996 height 501
click at [20, 420] on div "Dashboard Monitoring Live Queue Monitor Activity Daily Activity Lane Activity A…" at bounding box center [49, 253] width 98 height 461
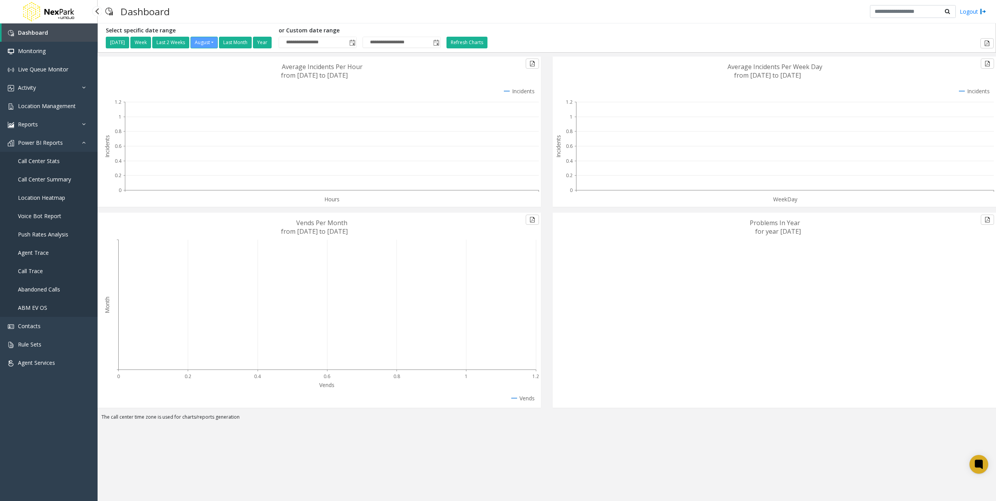
click at [360, 428] on div "**********" at bounding box center [547, 262] width 899 height 478
click at [550, 397] on div "Problems In Year for year [DATE]" at bounding box center [774, 313] width 455 height 201
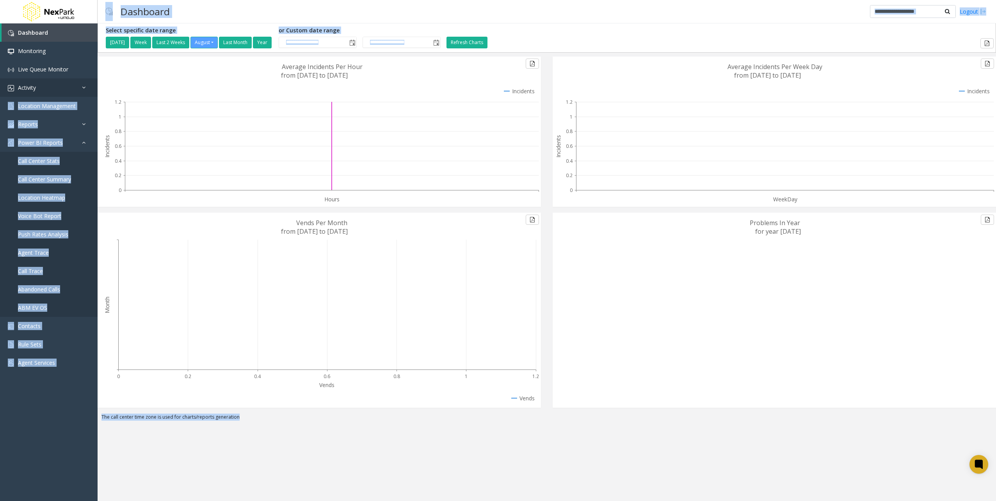
drag, startPoint x: 658, startPoint y: 454, endPoint x: 90, endPoint y: 78, distance: 681.4
click at [64, 83] on app-root "**********" at bounding box center [498, 250] width 996 height 501
click at [96, 76] on link "Live Queue Monitor" at bounding box center [49, 69] width 98 height 18
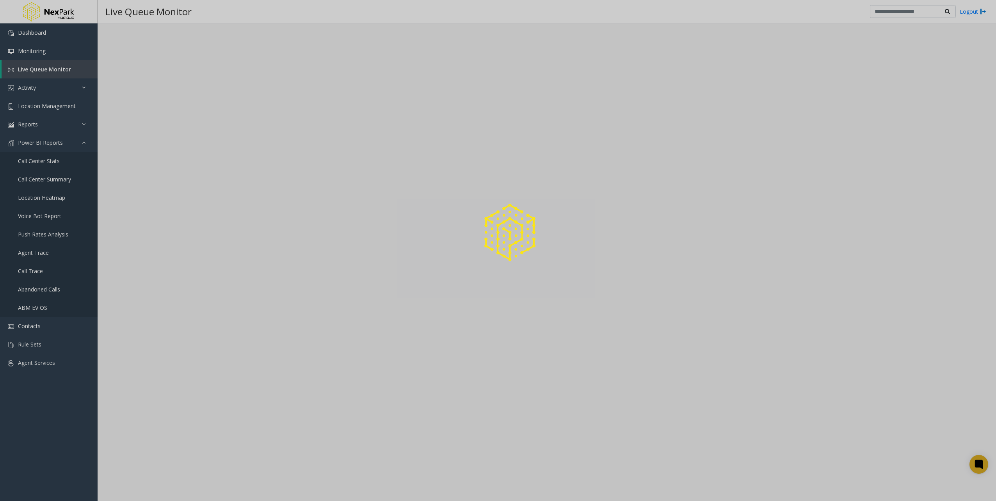
click at [105, 73] on div at bounding box center [498, 250] width 996 height 501
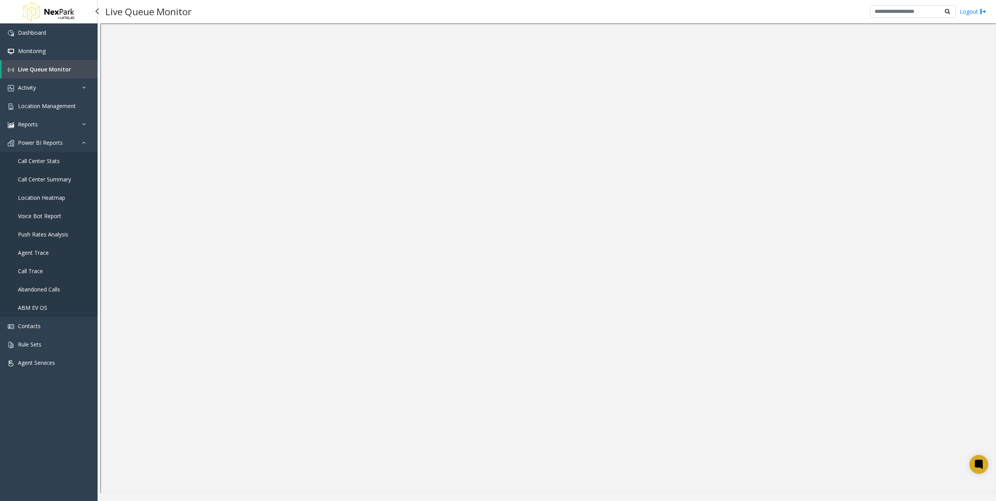
click at [46, 409] on div "Dashboard Monitoring Live Queue Monitor Activity Daily Activity Lane Activity A…" at bounding box center [49, 253] width 98 height 461
click at [64, 399] on div "Dashboard Monitoring Live Queue Monitor Activity Daily Activity Lane Activity A…" at bounding box center [49, 253] width 98 height 461
click at [48, 442] on div "Dashboard Monitoring Live Queue Monitor Activity Daily Activity Lane Activity A…" at bounding box center [49, 253] width 98 height 461
click at [71, 413] on div "Dashboard Monitoring Live Queue Monitor Activity Daily Activity Lane Activity A…" at bounding box center [49, 253] width 98 height 461
